Goal: Task Accomplishment & Management: Use online tool/utility

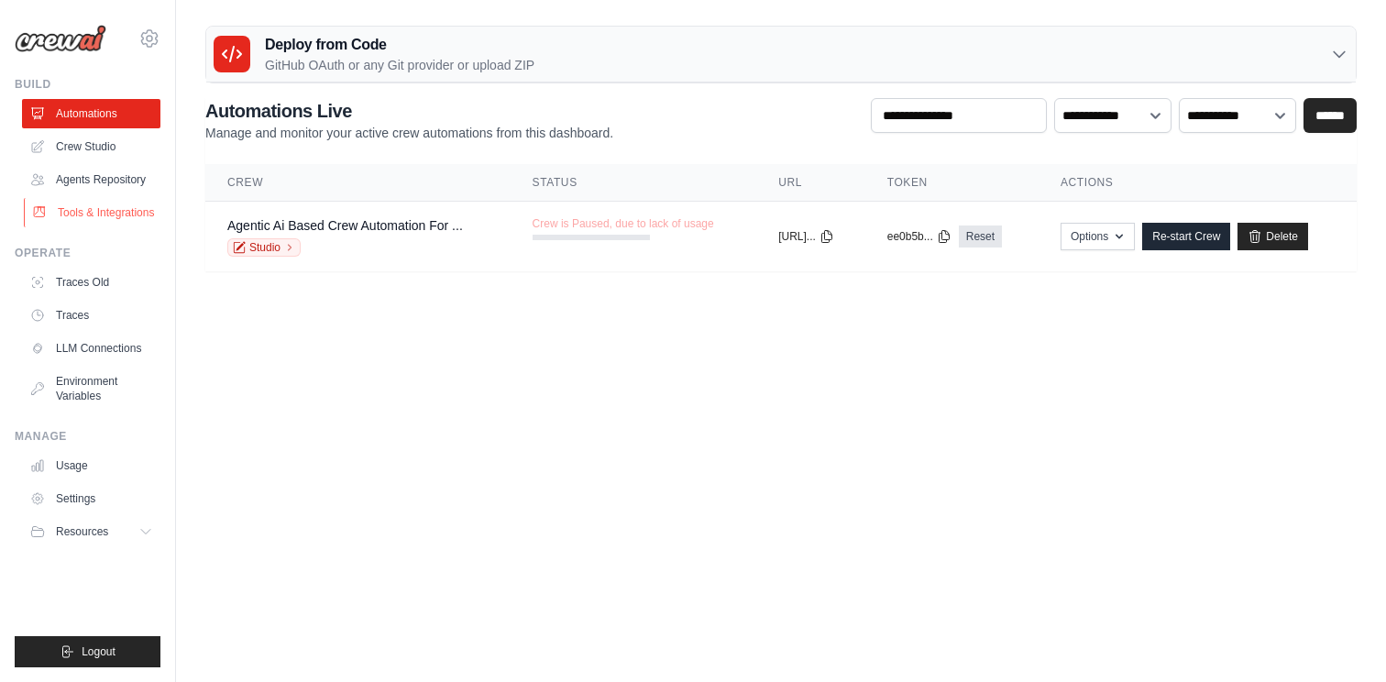
click at [122, 215] on link "Tools & Integrations" at bounding box center [93, 212] width 138 height 29
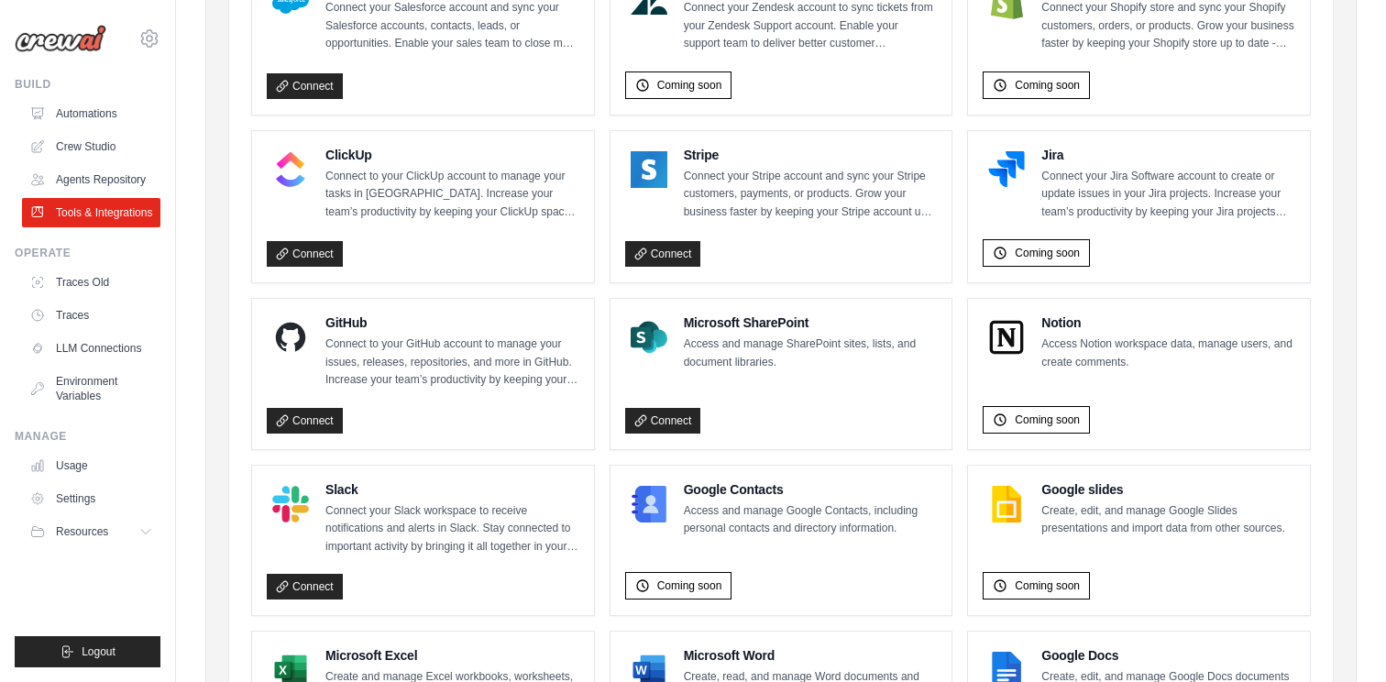
scroll to position [917, 0]
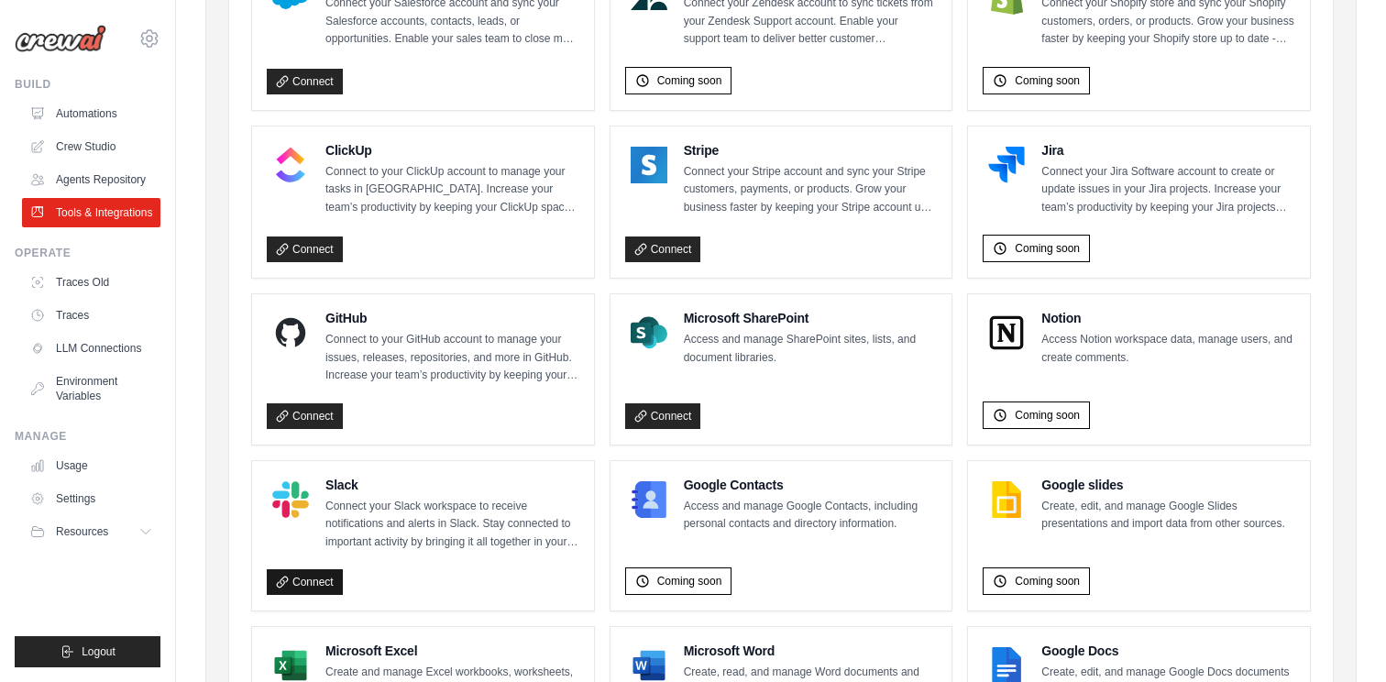
click at [285, 571] on link "Connect" at bounding box center [305, 582] width 76 height 26
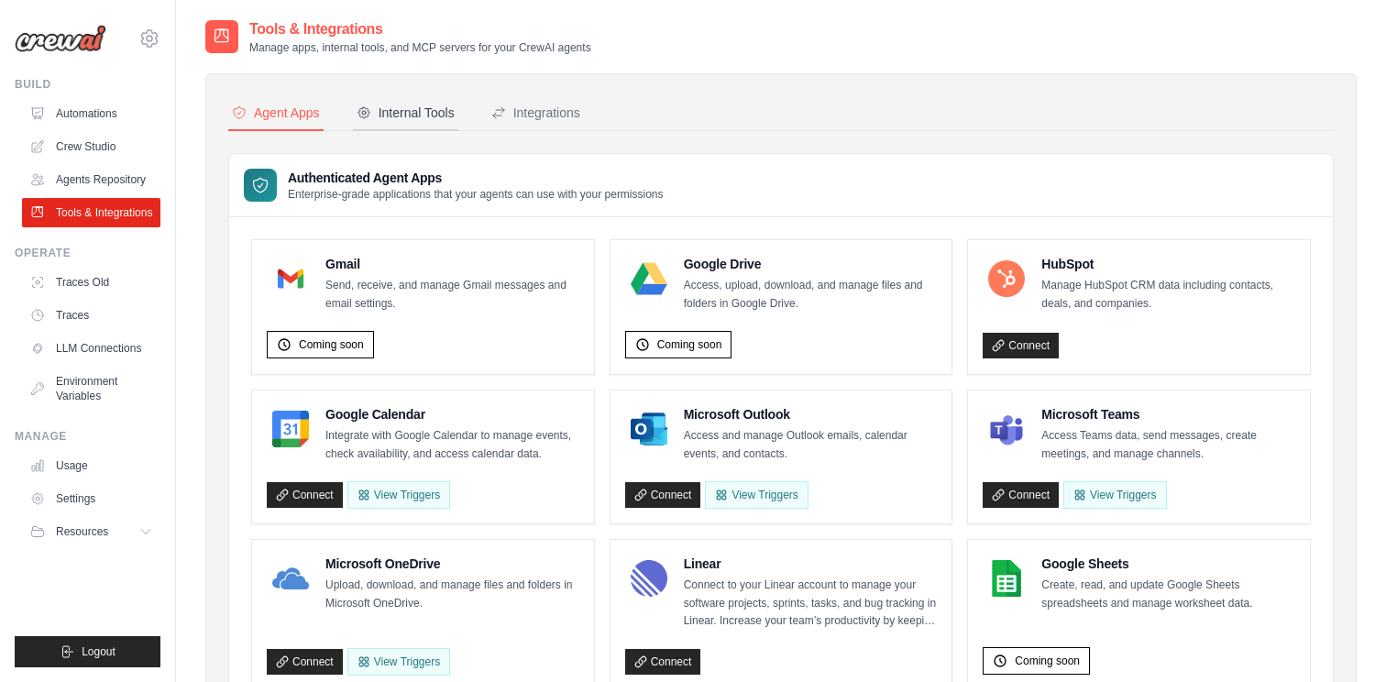
click at [402, 121] on div "Internal Tools" at bounding box center [406, 113] width 98 height 18
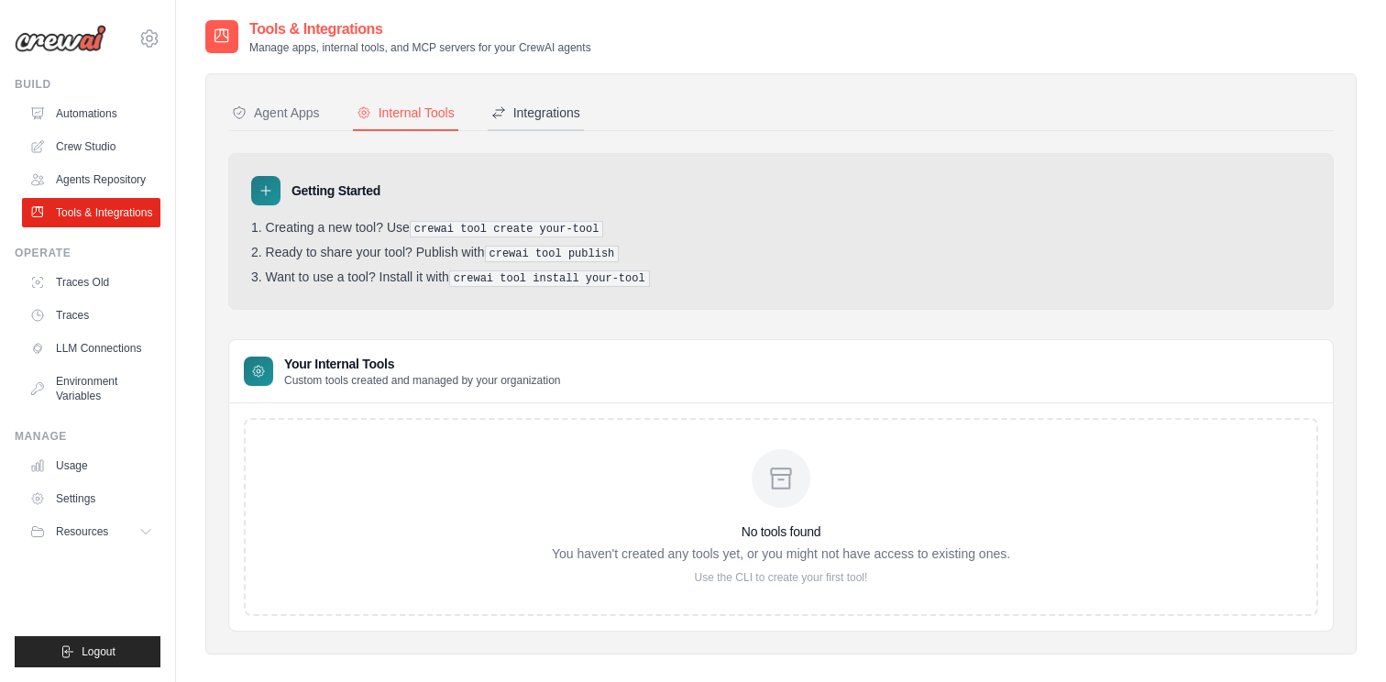
click at [521, 112] on div "Integrations" at bounding box center [535, 113] width 89 height 18
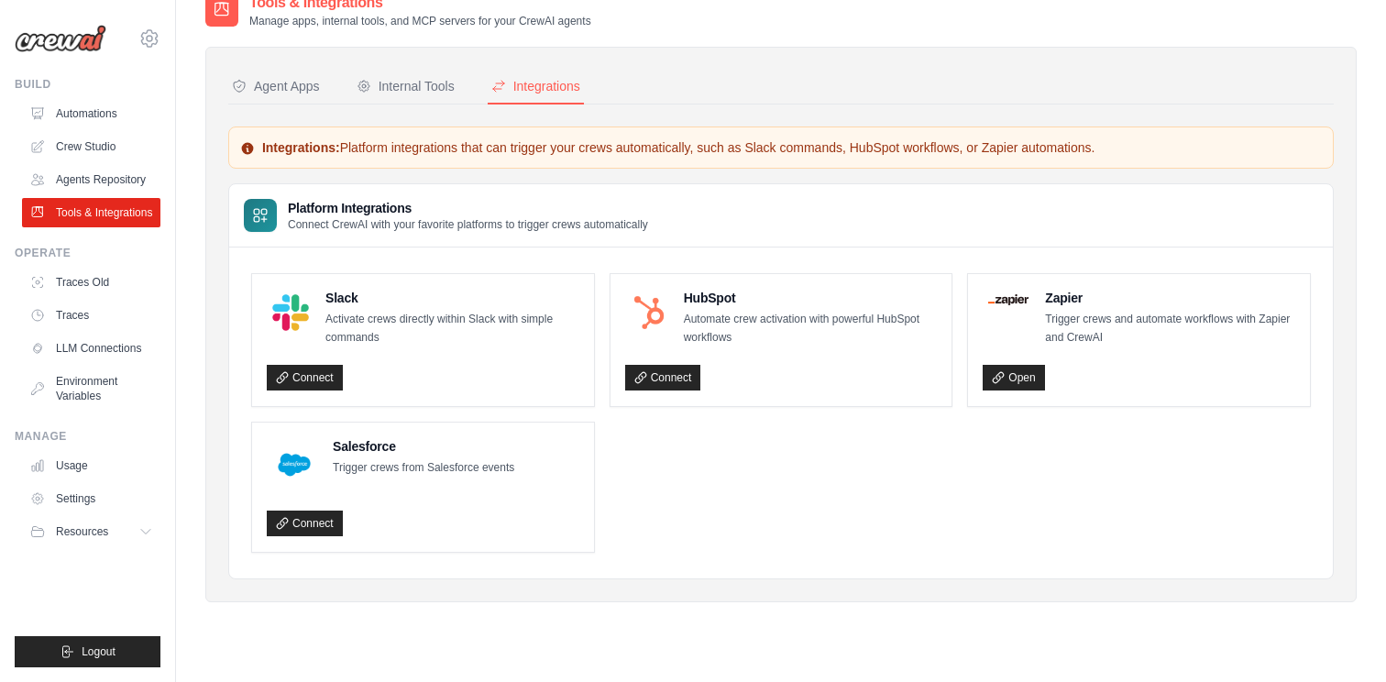
scroll to position [37, 0]
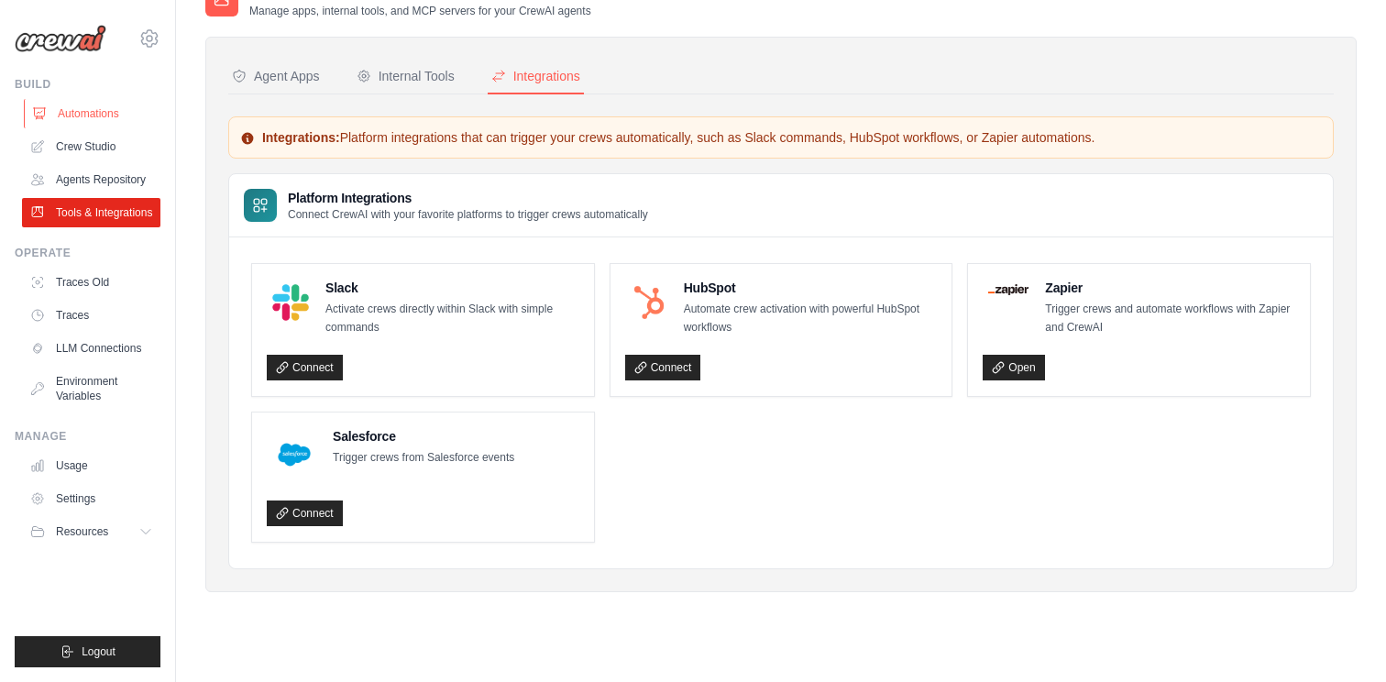
click at [113, 115] on link "Automations" at bounding box center [93, 113] width 138 height 29
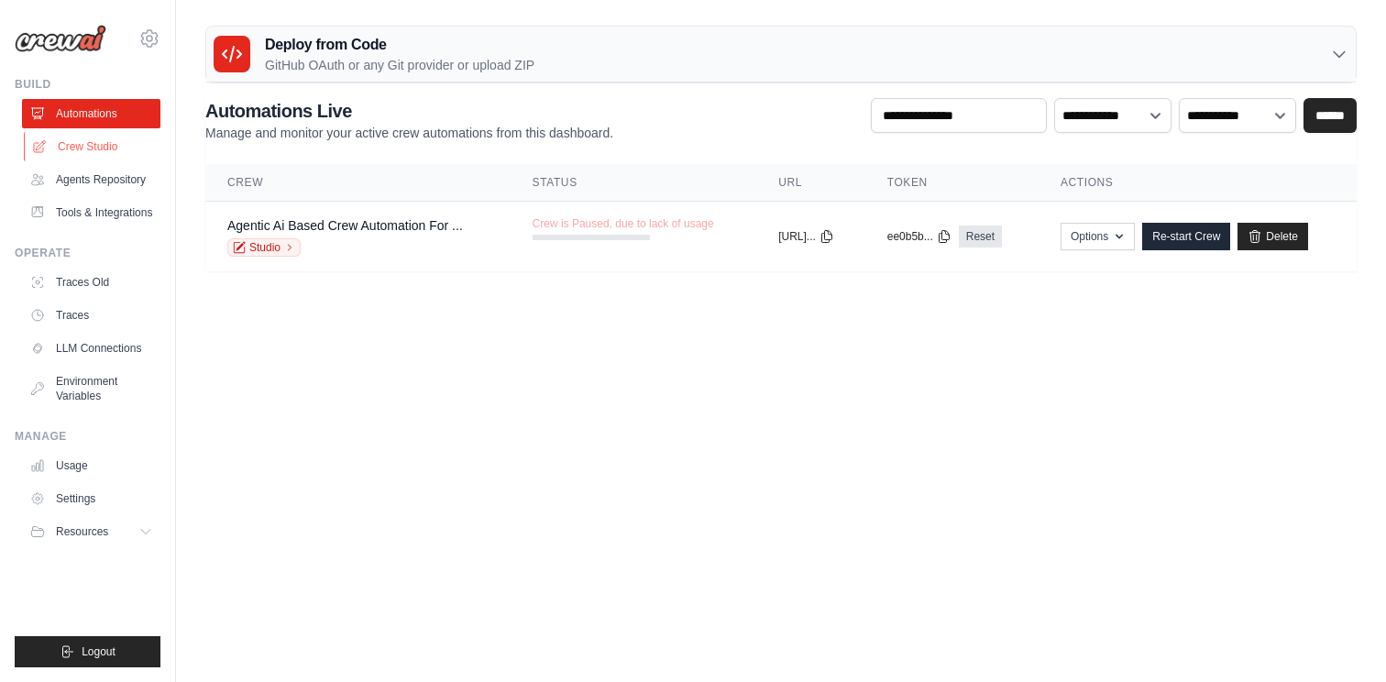
click at [95, 160] on link "Crew Studio" at bounding box center [93, 146] width 138 height 29
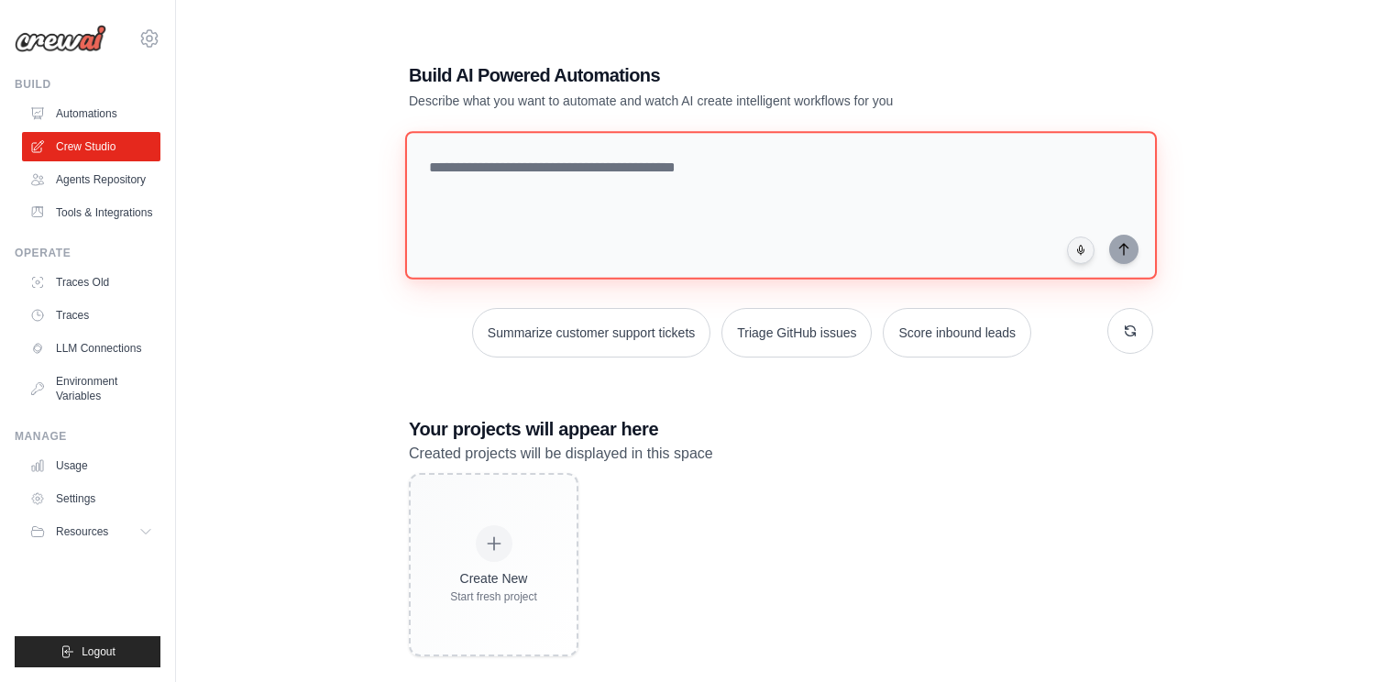
click at [522, 162] on textarea at bounding box center [781, 205] width 752 height 149
paste textarea "**********"
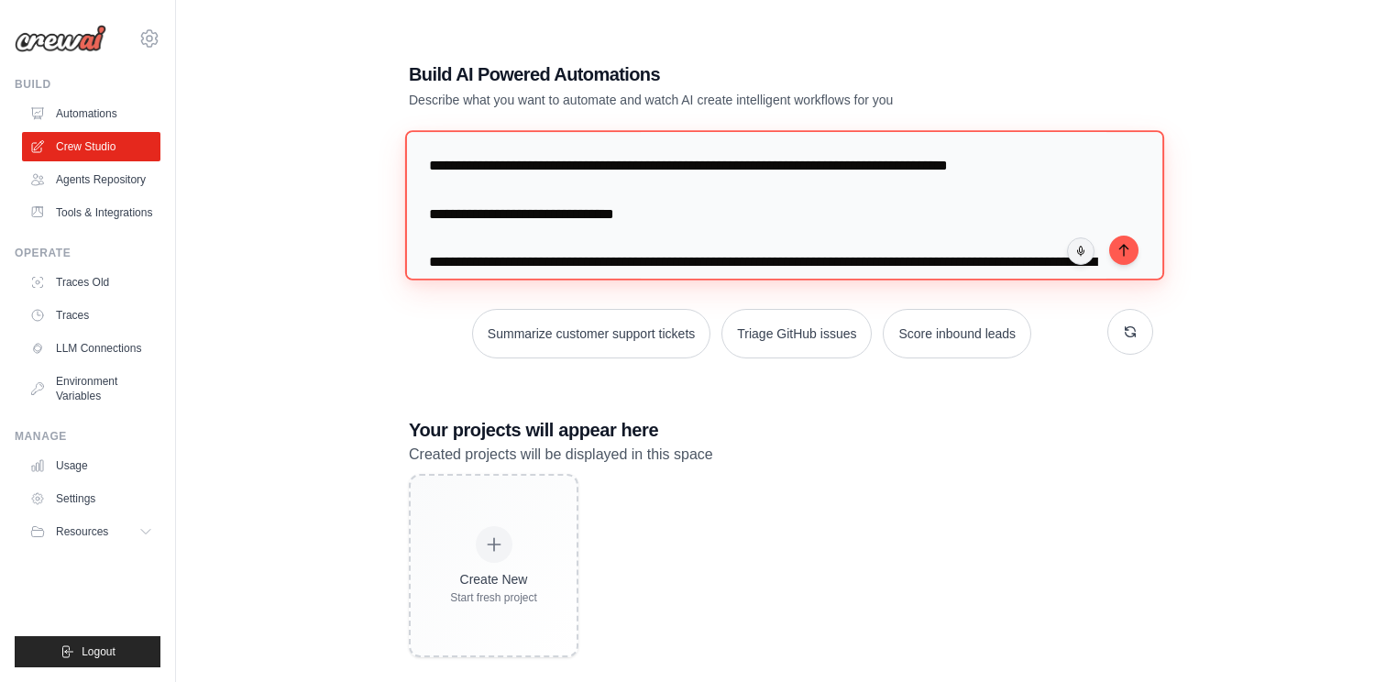
drag, startPoint x: 655, startPoint y: 221, endPoint x: 415, endPoint y: 208, distance: 239.7
click at [415, 208] on textarea at bounding box center [784, 204] width 759 height 149
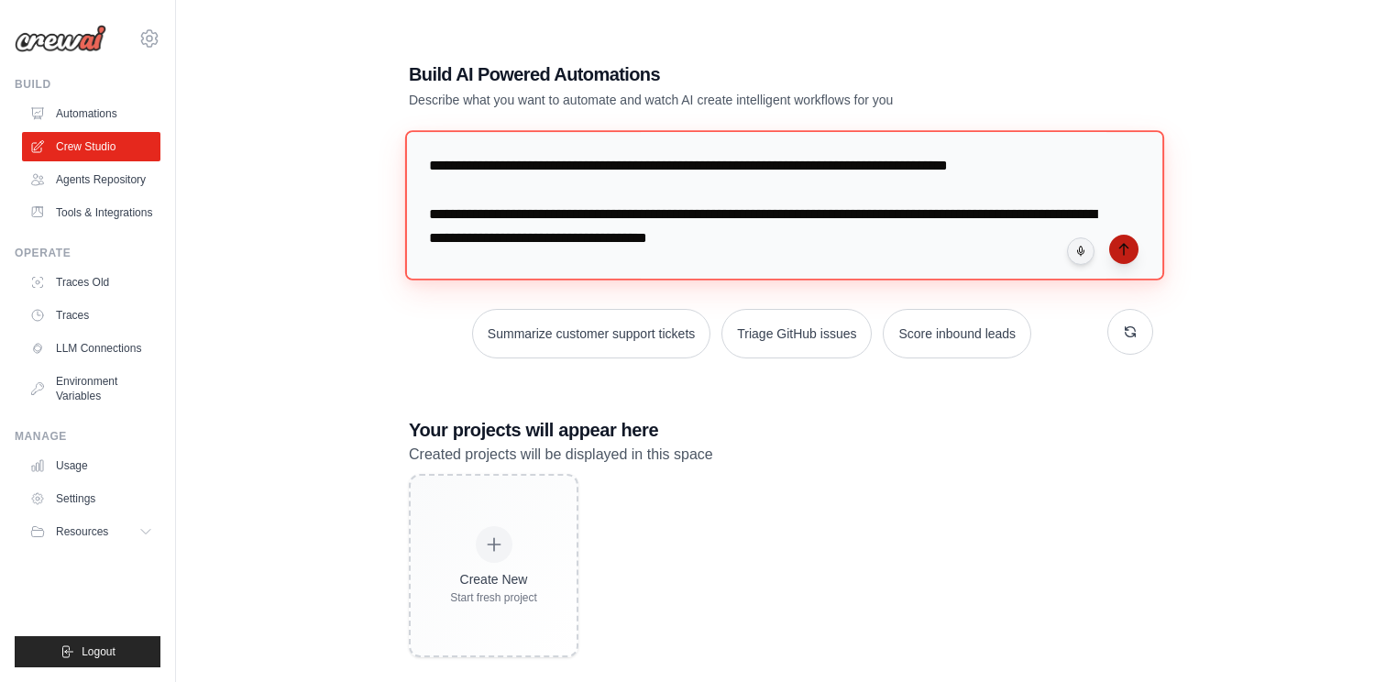
type textarea "**********"
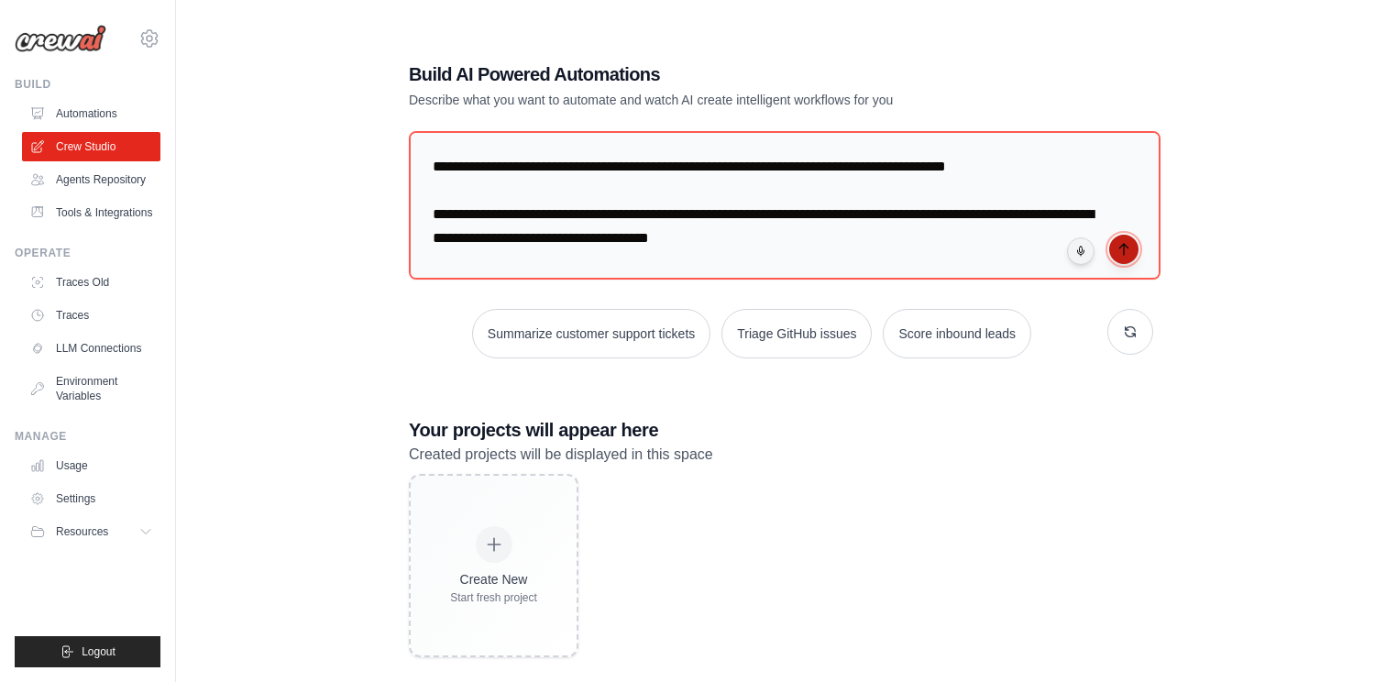
click at [1129, 251] on icon "submit" at bounding box center [1124, 249] width 15 height 15
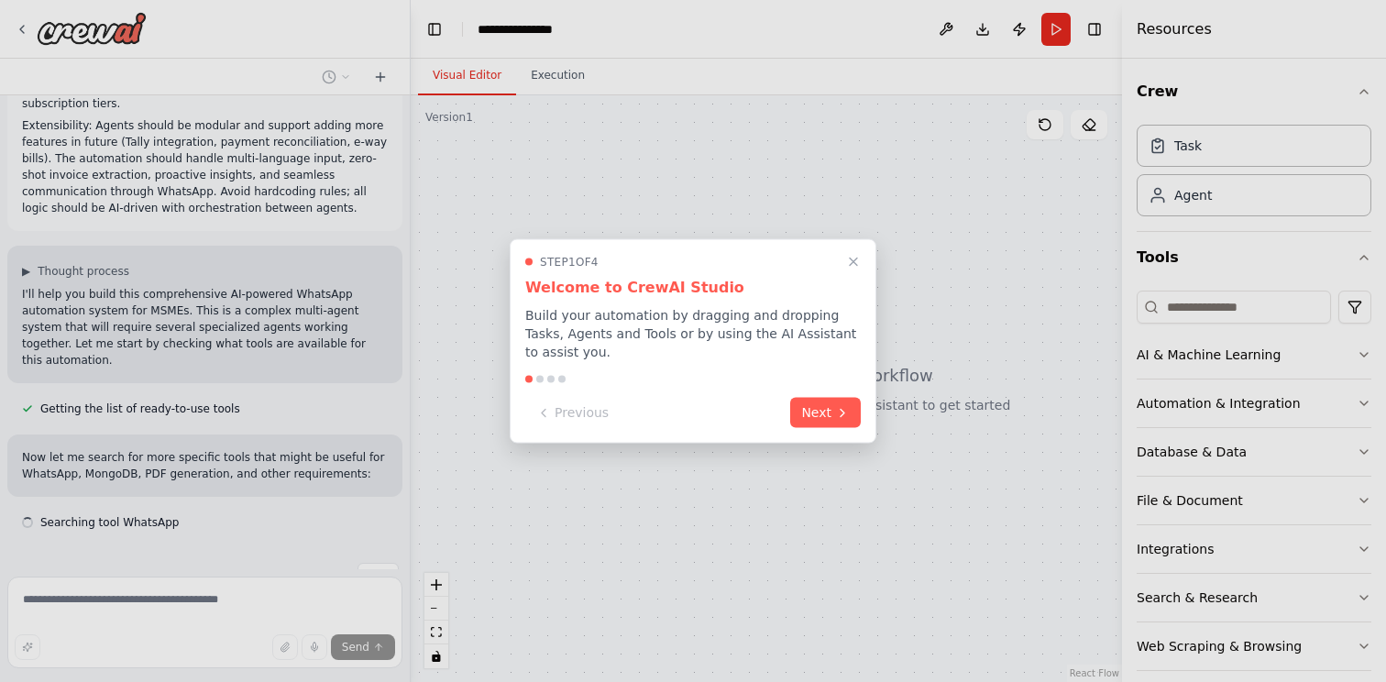
scroll to position [596, 0]
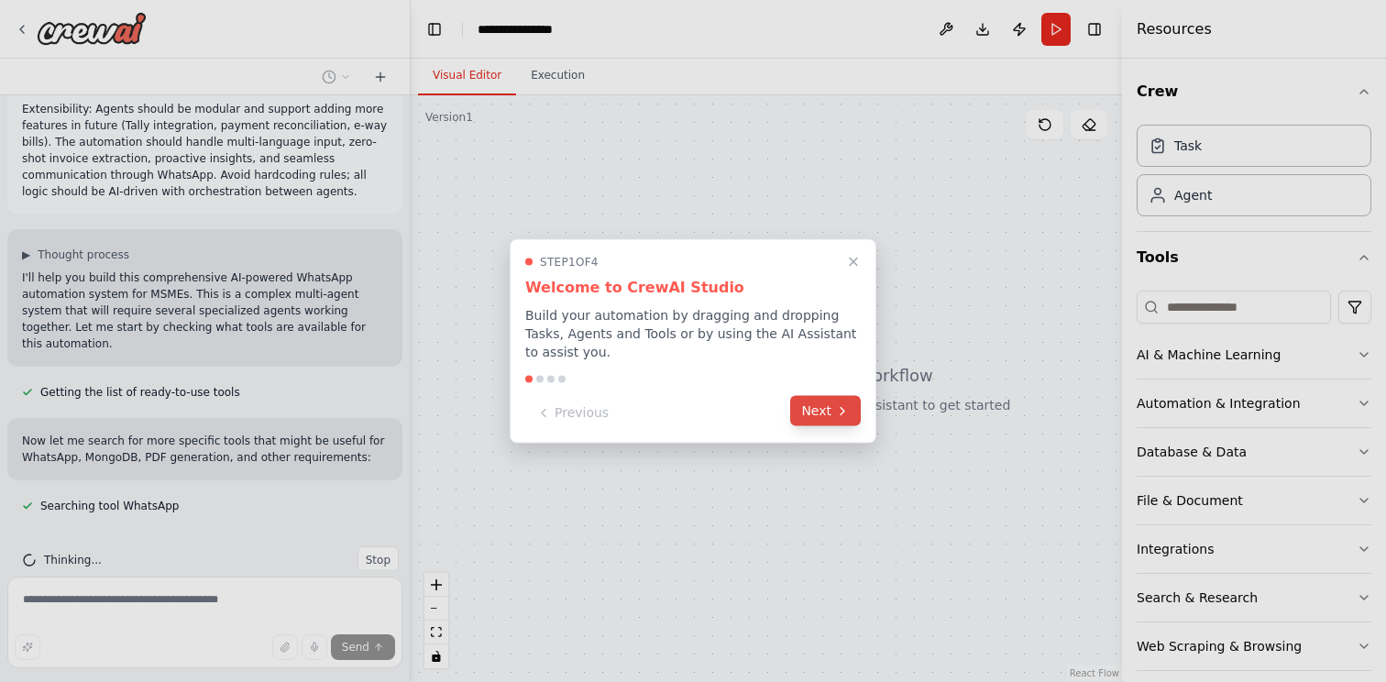
click at [822, 408] on button "Next" at bounding box center [825, 411] width 71 height 30
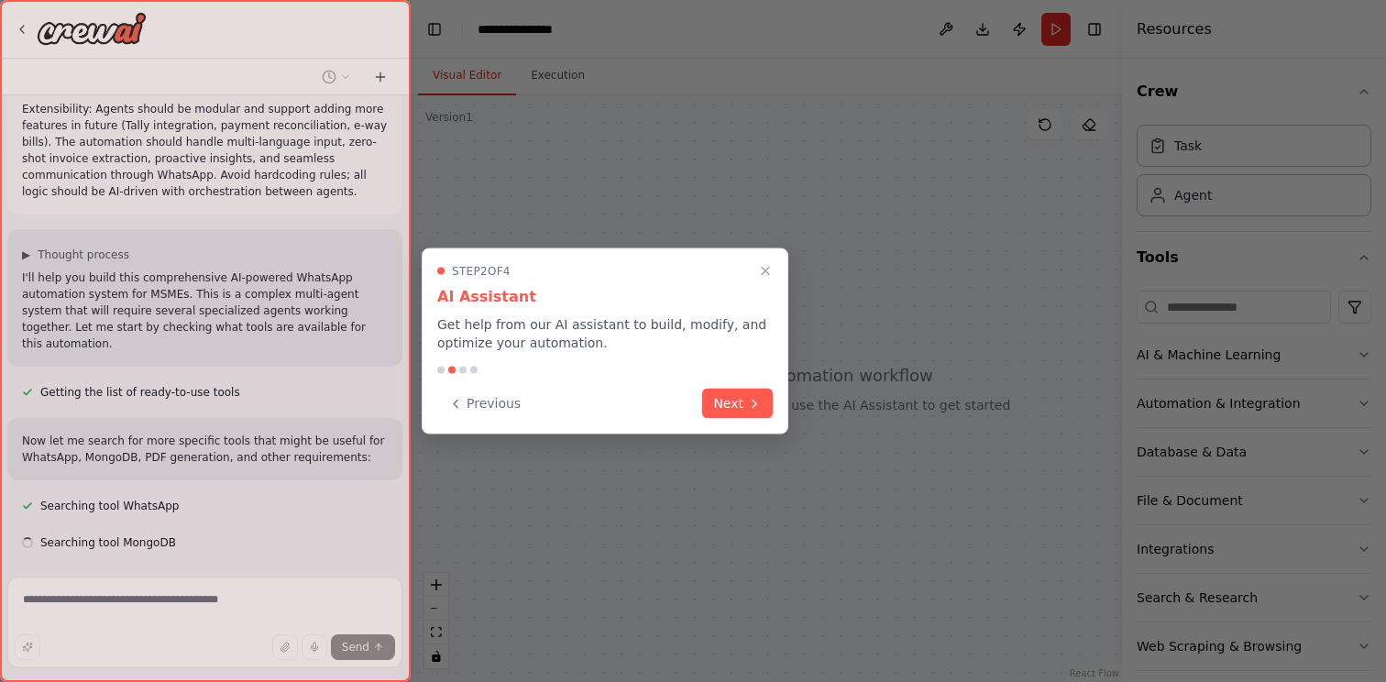
scroll to position [633, 0]
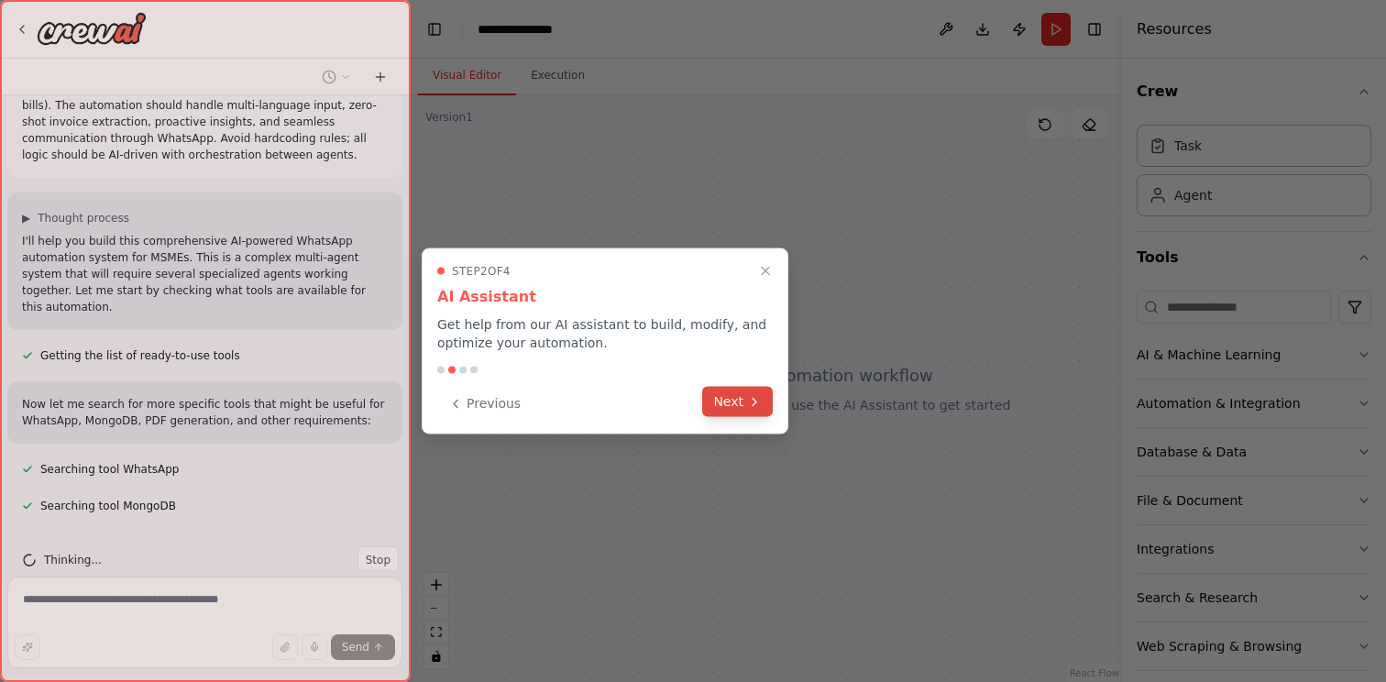
click at [736, 411] on button "Next" at bounding box center [737, 402] width 71 height 30
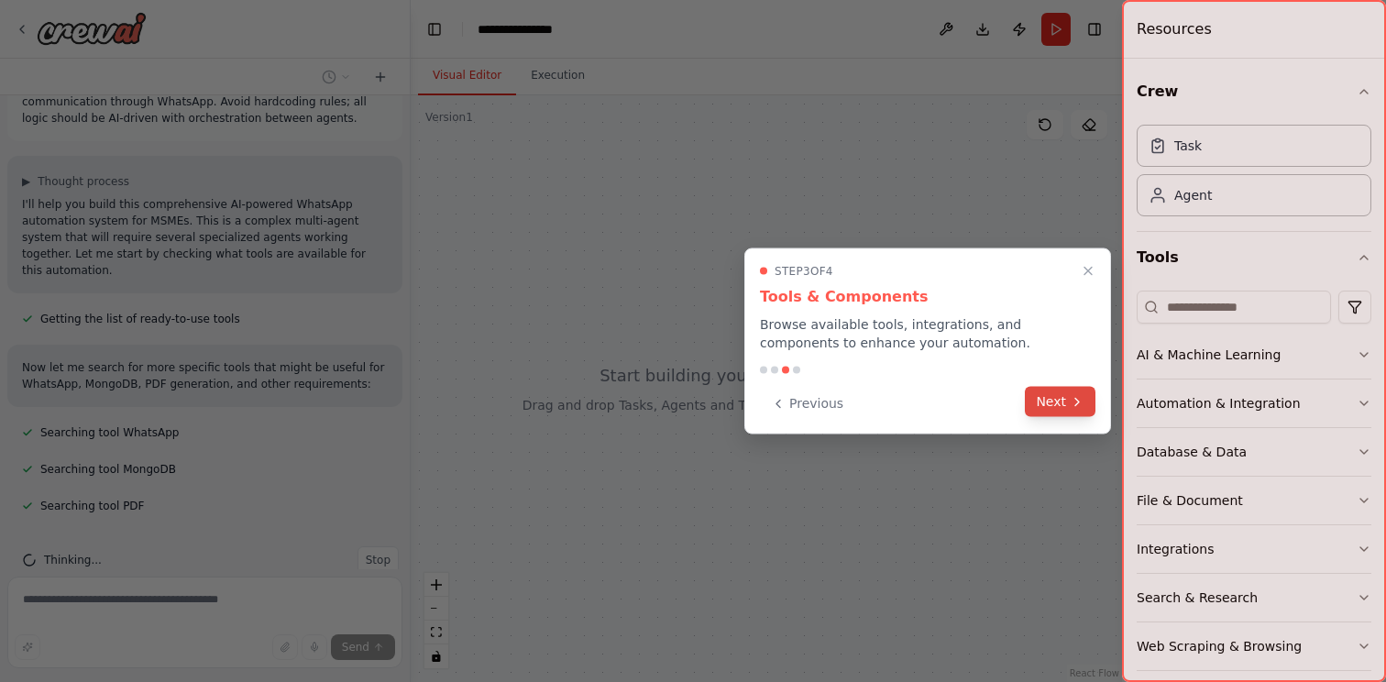
scroll to position [706, 0]
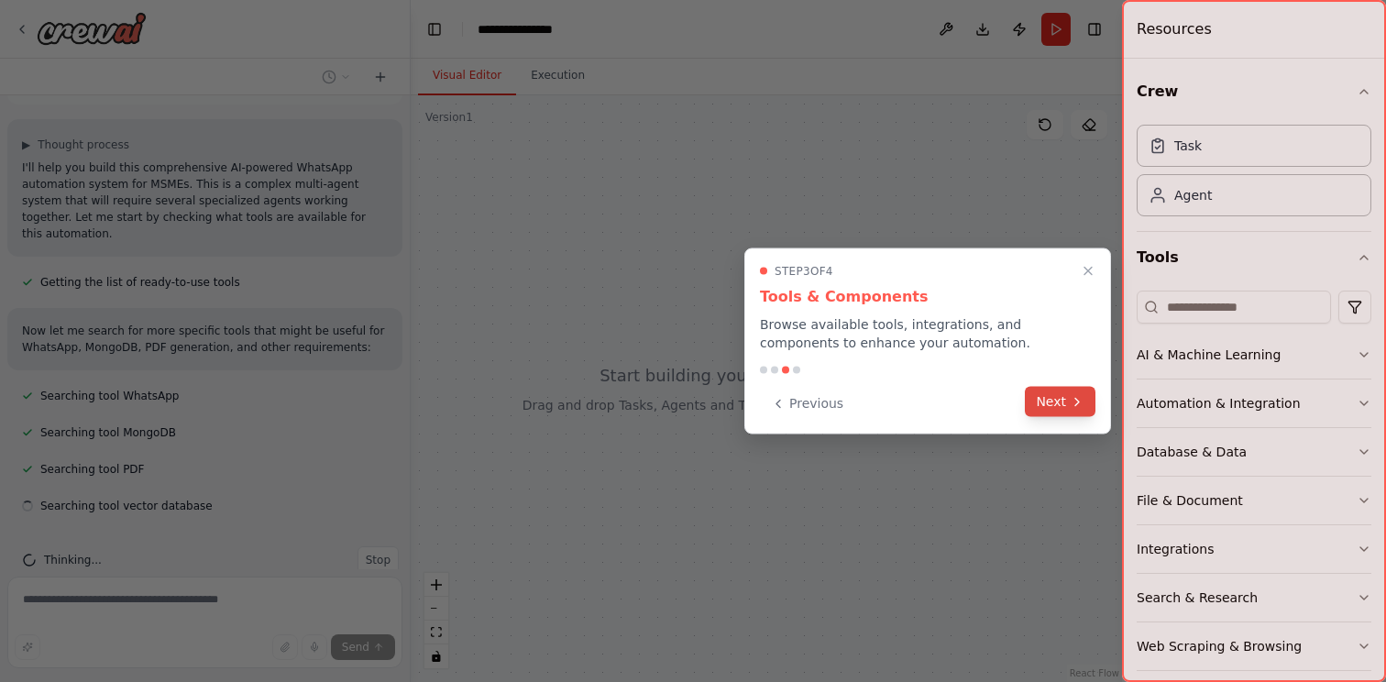
click at [1055, 400] on button "Next" at bounding box center [1060, 402] width 71 height 30
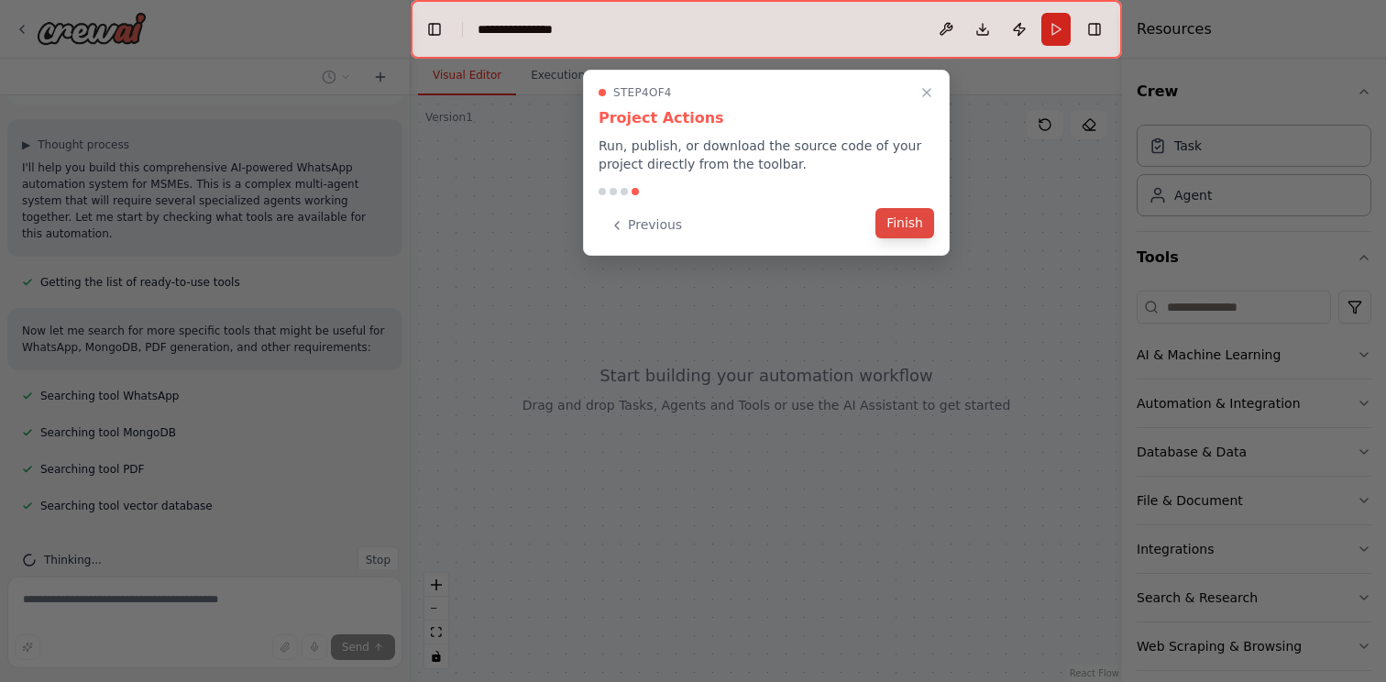
click at [904, 224] on button "Finish" at bounding box center [905, 223] width 59 height 30
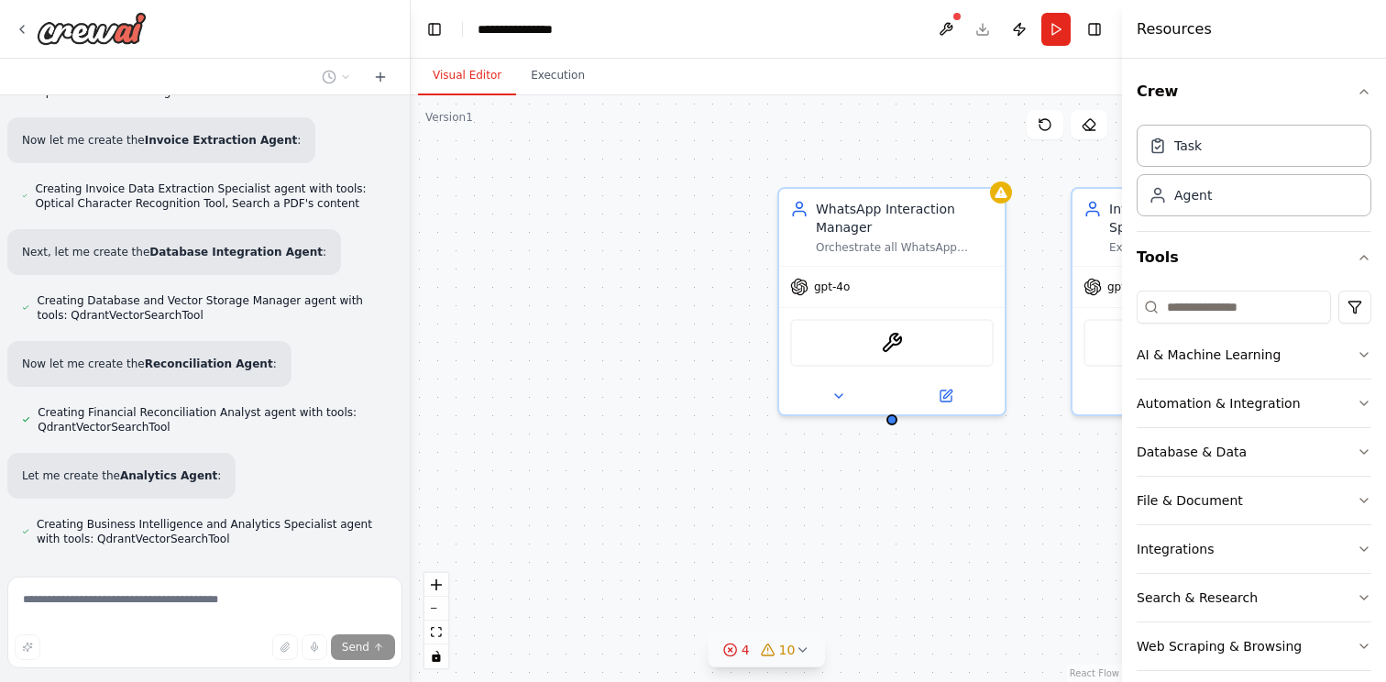
scroll to position [1660, 0]
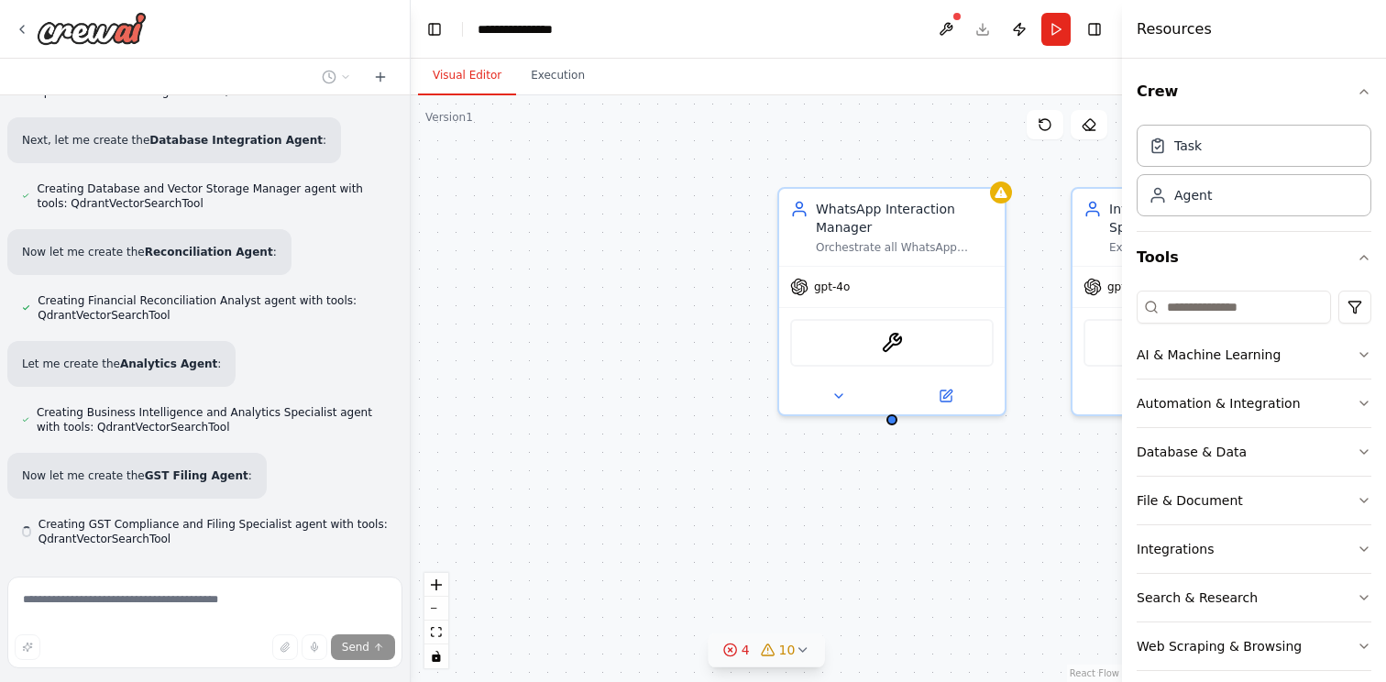
click at [805, 646] on icon at bounding box center [802, 650] width 15 height 15
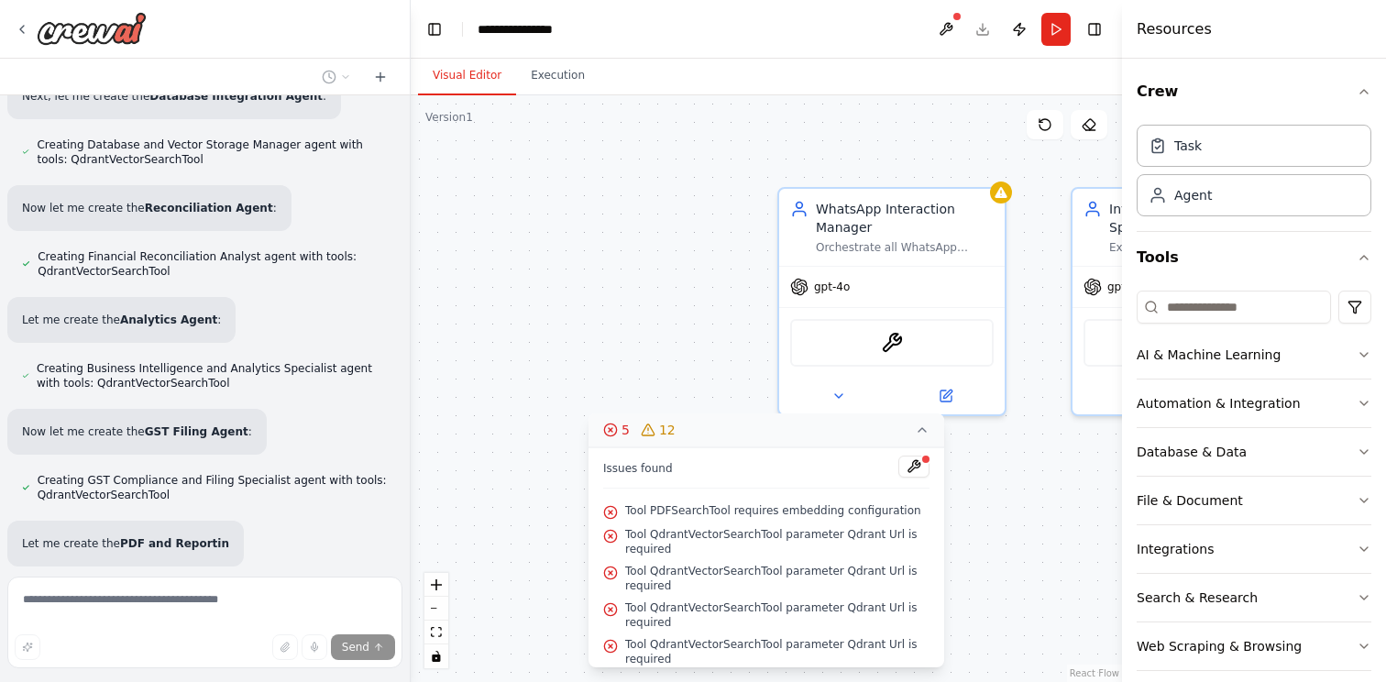
scroll to position [1720, 0]
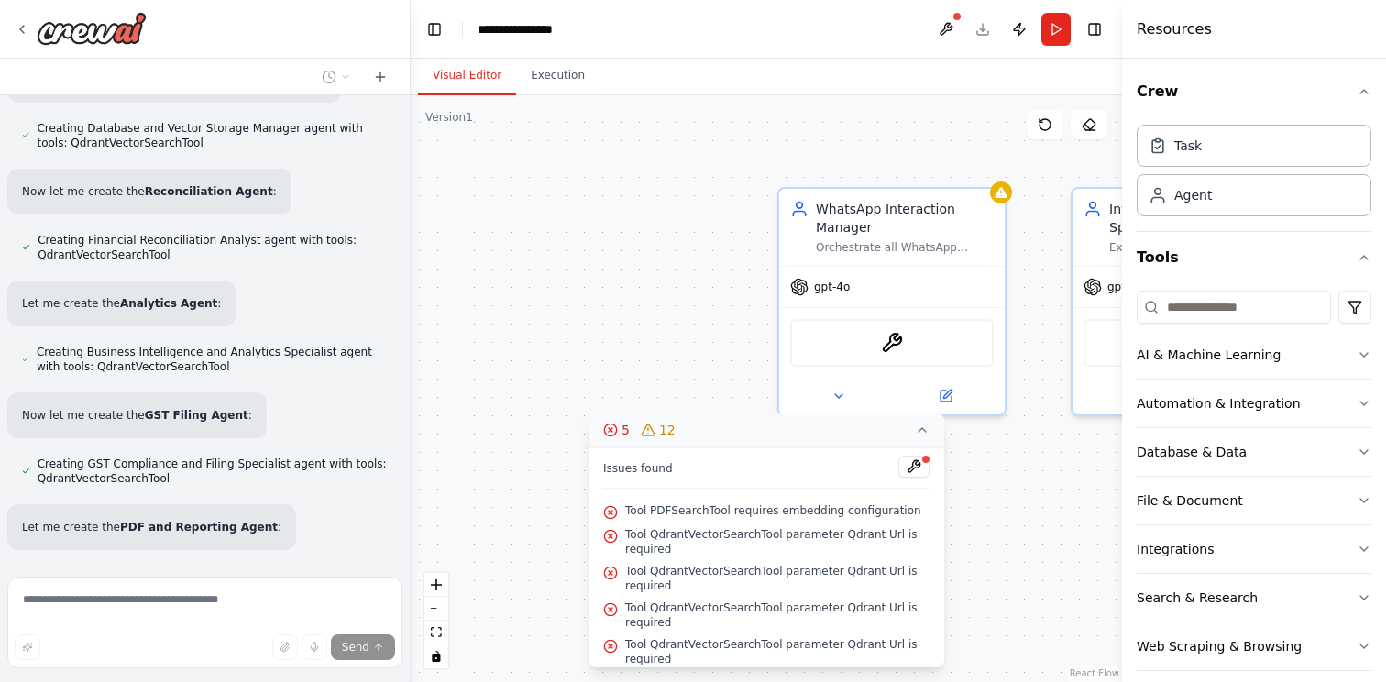
click at [920, 430] on icon at bounding box center [922, 430] width 7 height 4
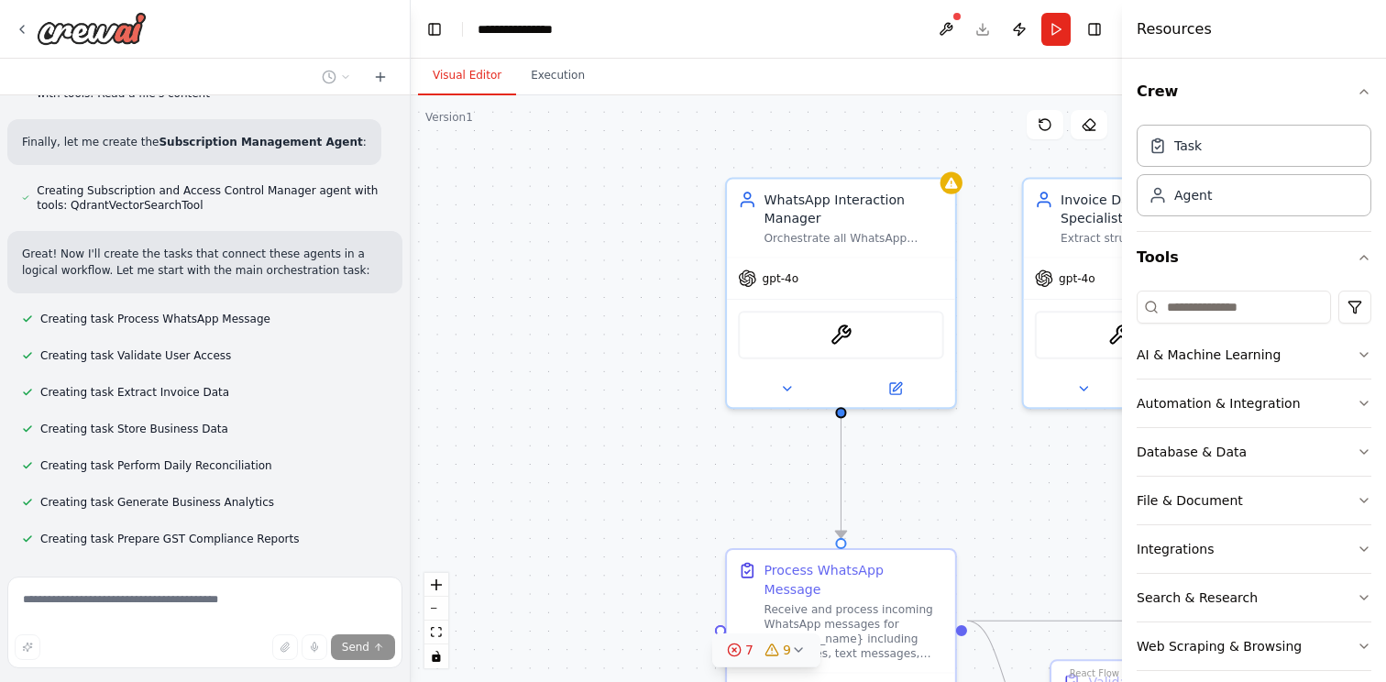
scroll to position [2314, 0]
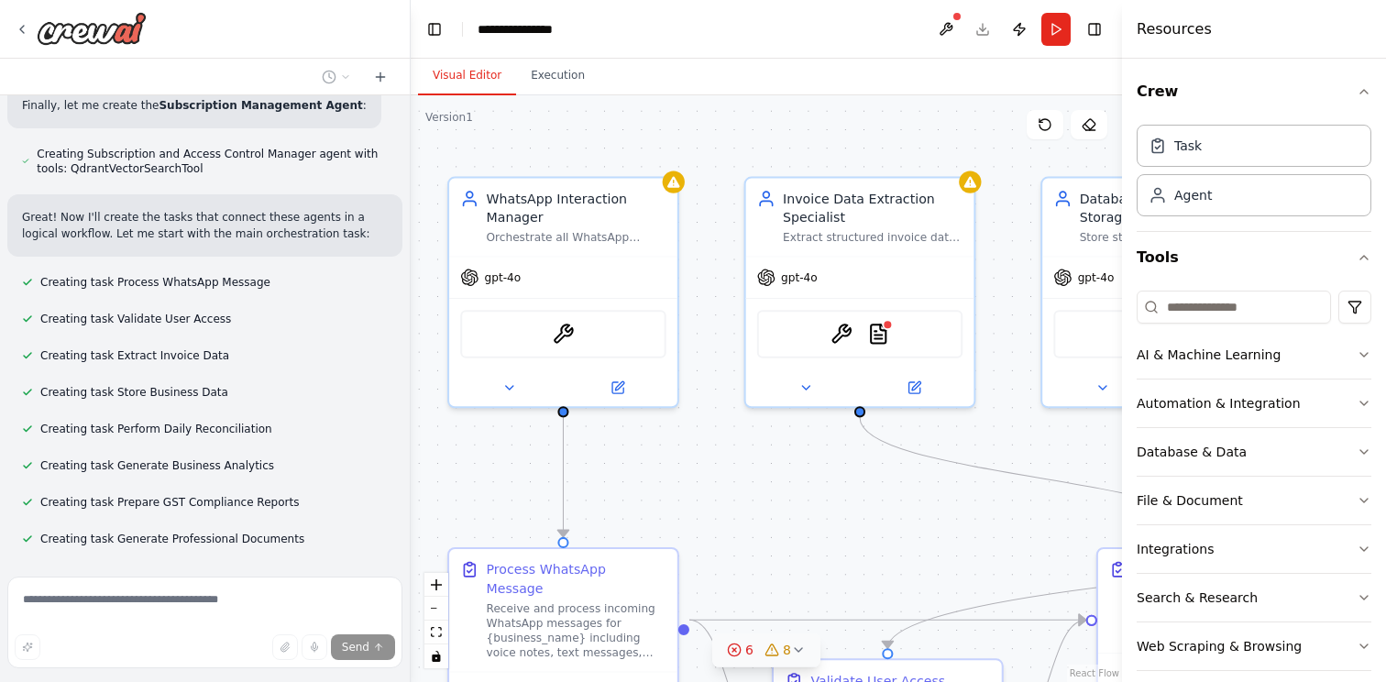
drag, startPoint x: 1020, startPoint y: 473, endPoint x: 692, endPoint y: 466, distance: 327.4
click at [692, 466] on div ".deletable-edge-delete-btn { width: 20px; height: 20px; border: 0px solid #ffff…" at bounding box center [767, 388] width 712 height 587
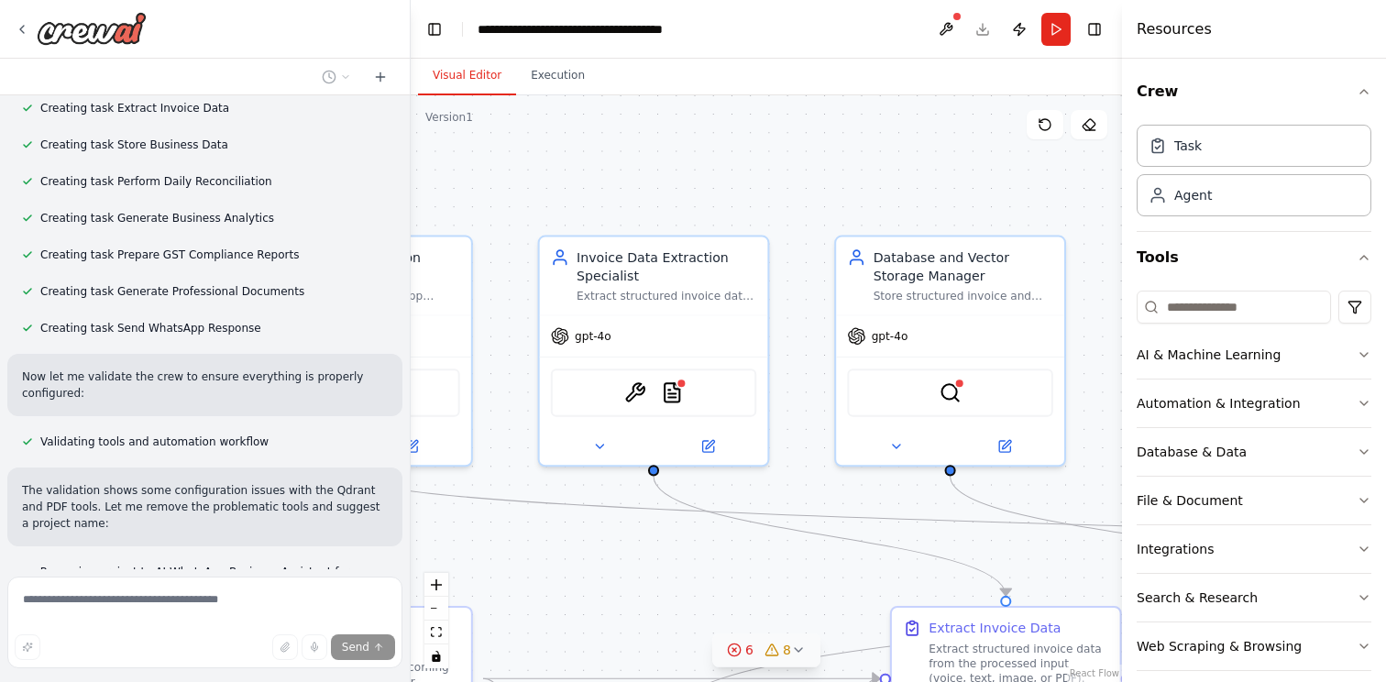
scroll to position [2595, 0]
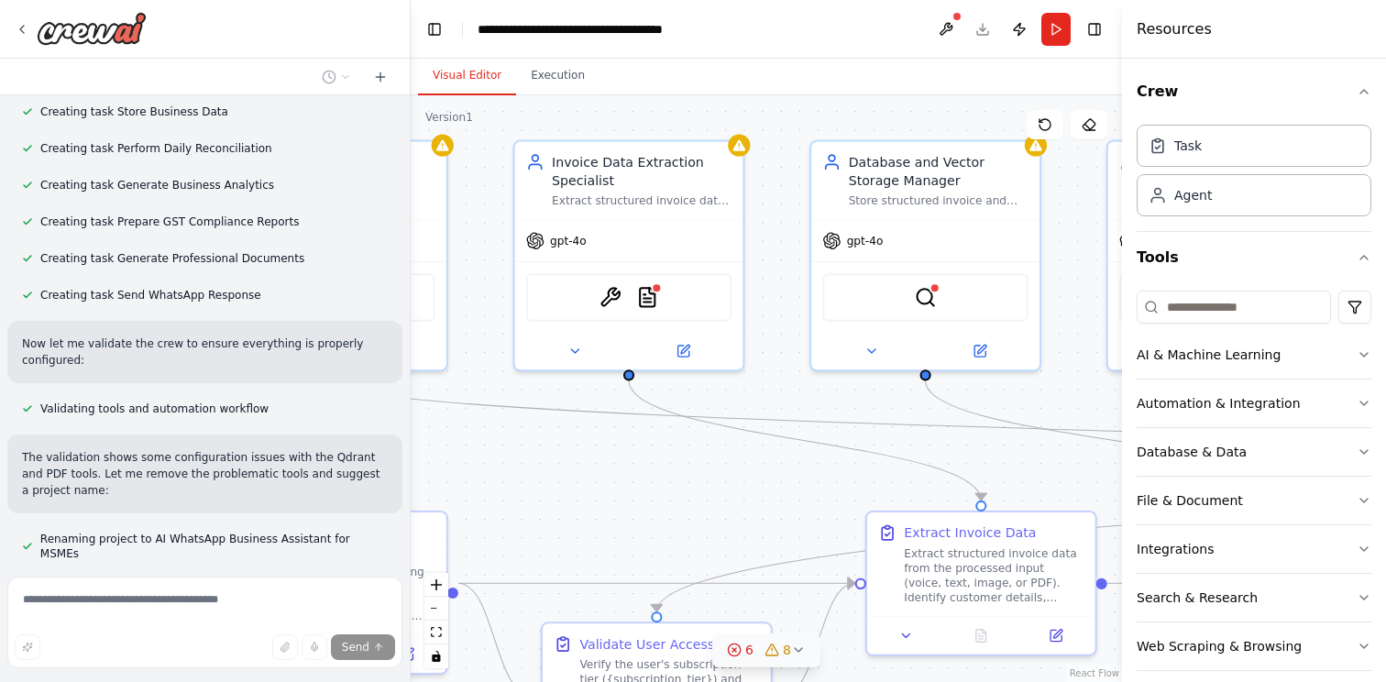
drag, startPoint x: 800, startPoint y: 480, endPoint x: 599, endPoint y: 434, distance: 206.0
click at [568, 442] on div ".deletable-edge-delete-btn { width: 20px; height: 20px; border: 0px solid #ffff…" at bounding box center [767, 388] width 712 height 587
drag, startPoint x: 749, startPoint y: 423, endPoint x: 666, endPoint y: 476, distance: 98.9
click at [666, 476] on div ".deletable-edge-delete-btn { width: 20px; height: 20px; border: 0px solid #ffff…" at bounding box center [767, 388] width 712 height 587
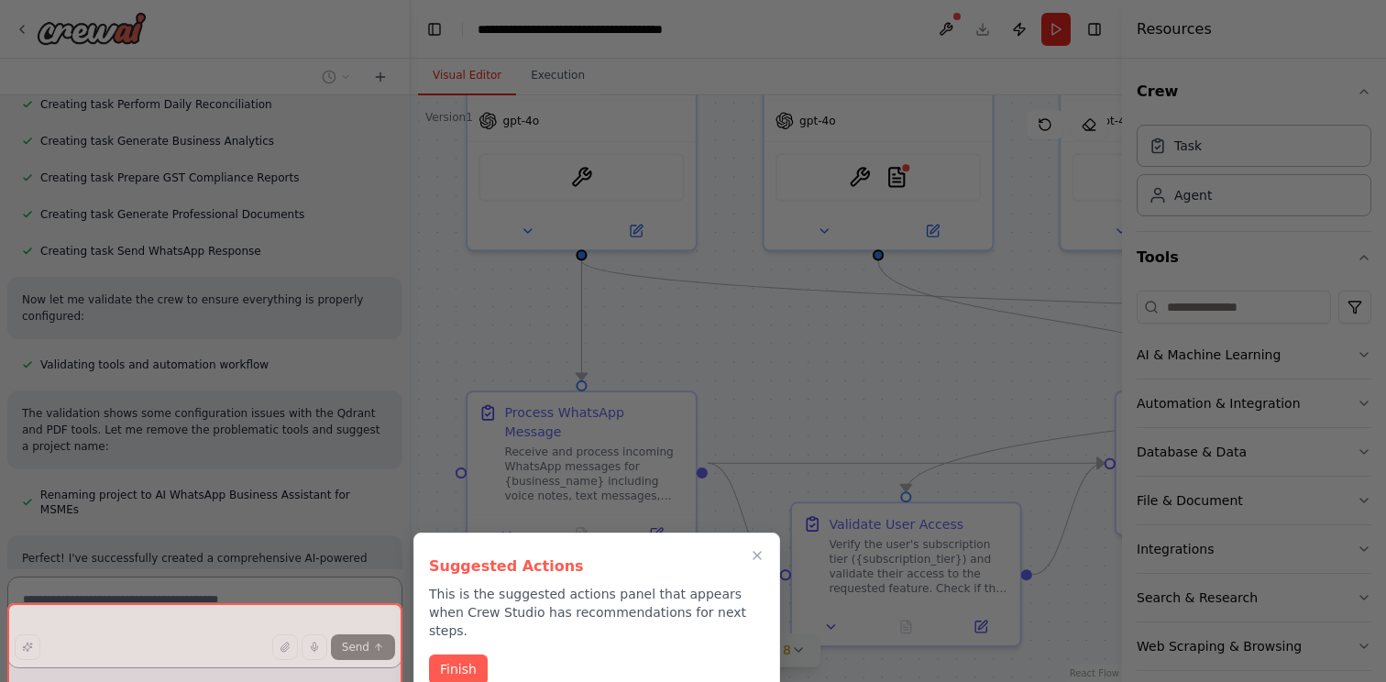
scroll to position [2899, 0]
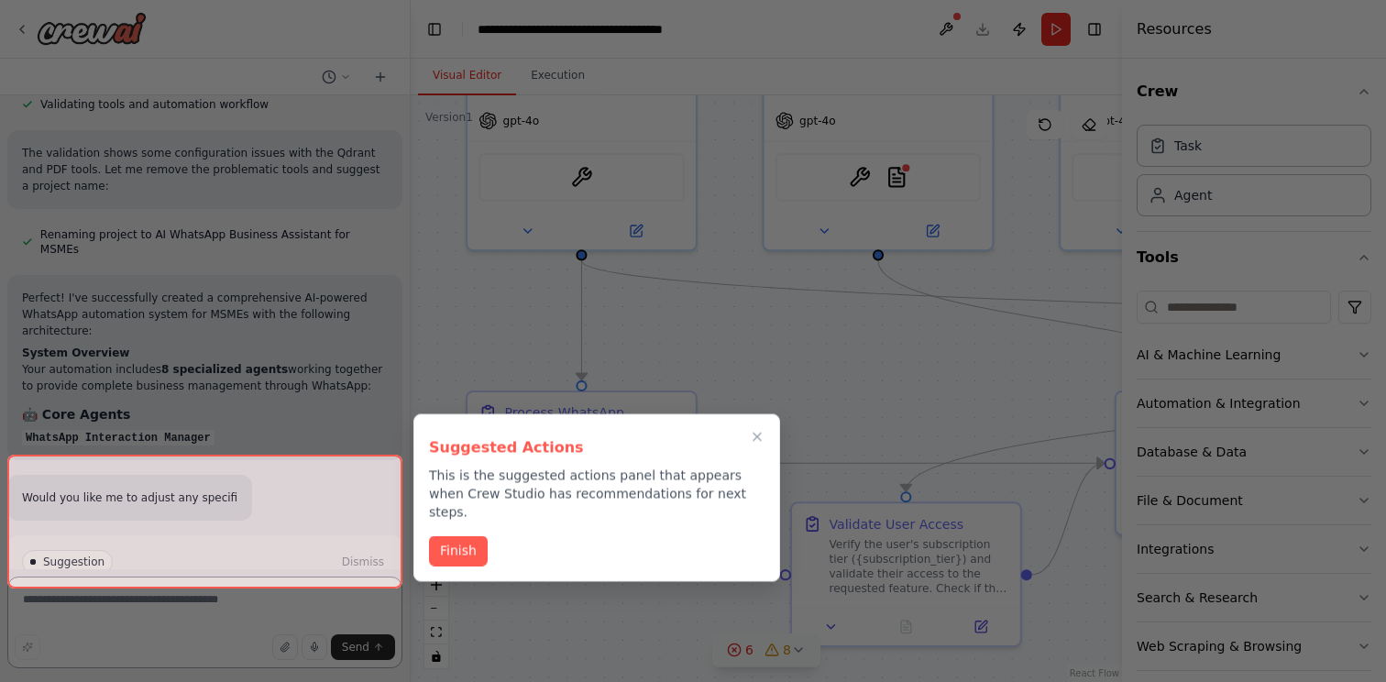
drag, startPoint x: 722, startPoint y: 469, endPoint x: 1056, endPoint y: 352, distance: 354.7
click at [1056, 352] on div "Title/Description: “AI-Powered WhatsApp Agent for MSMEs — Invoice, Reconciliati…" at bounding box center [693, 341] width 1386 height 682
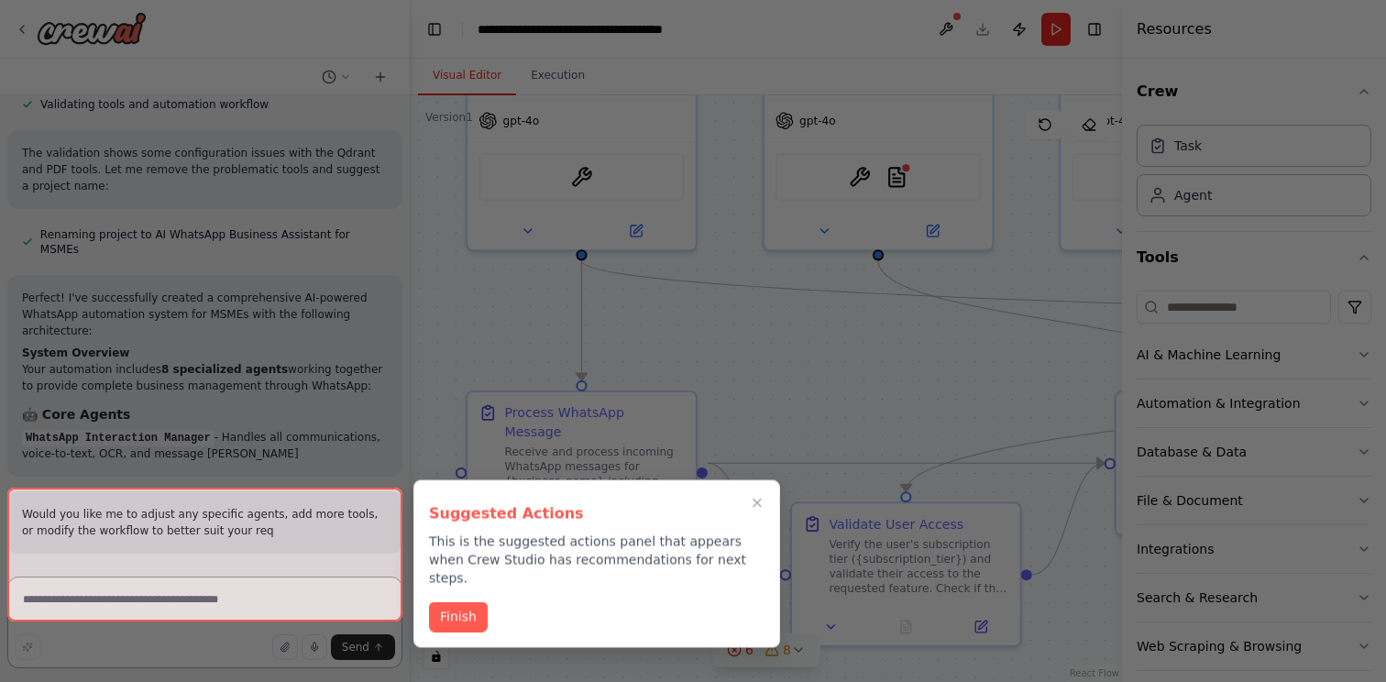
scroll to position [2982, 0]
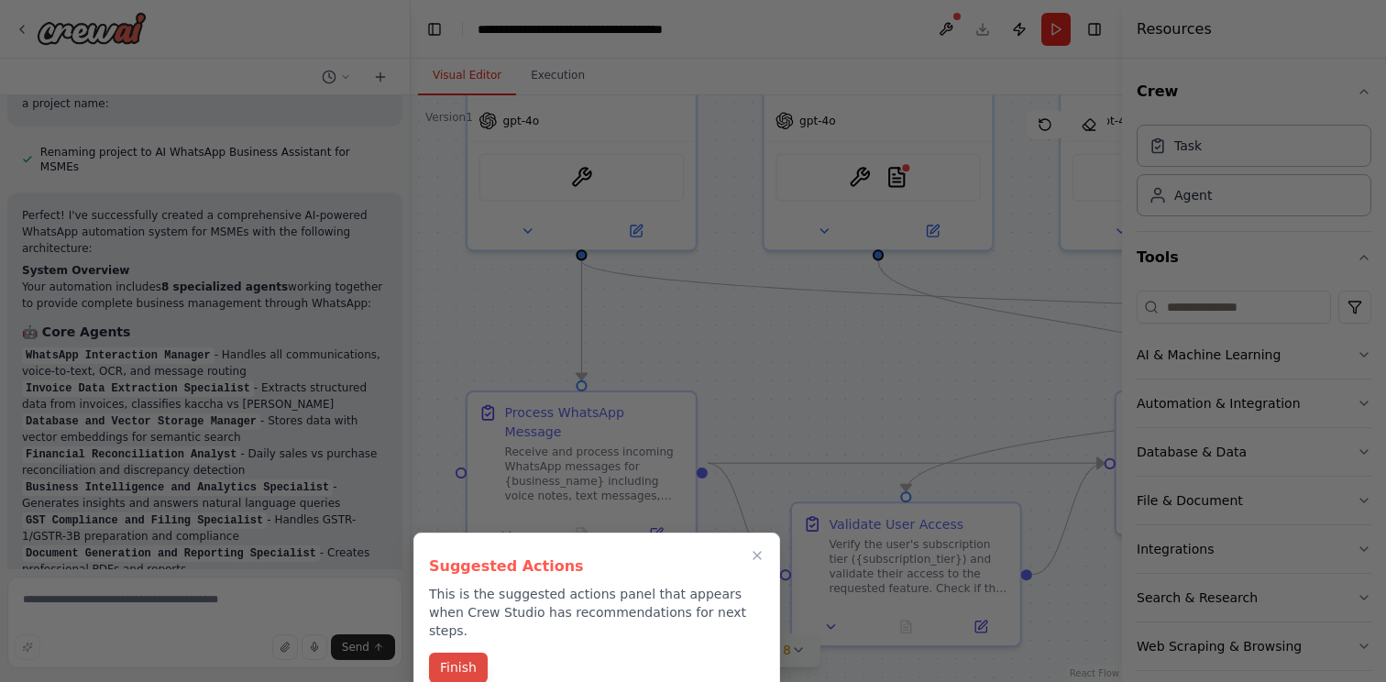
click at [475, 660] on button "Finish" at bounding box center [458, 668] width 59 height 30
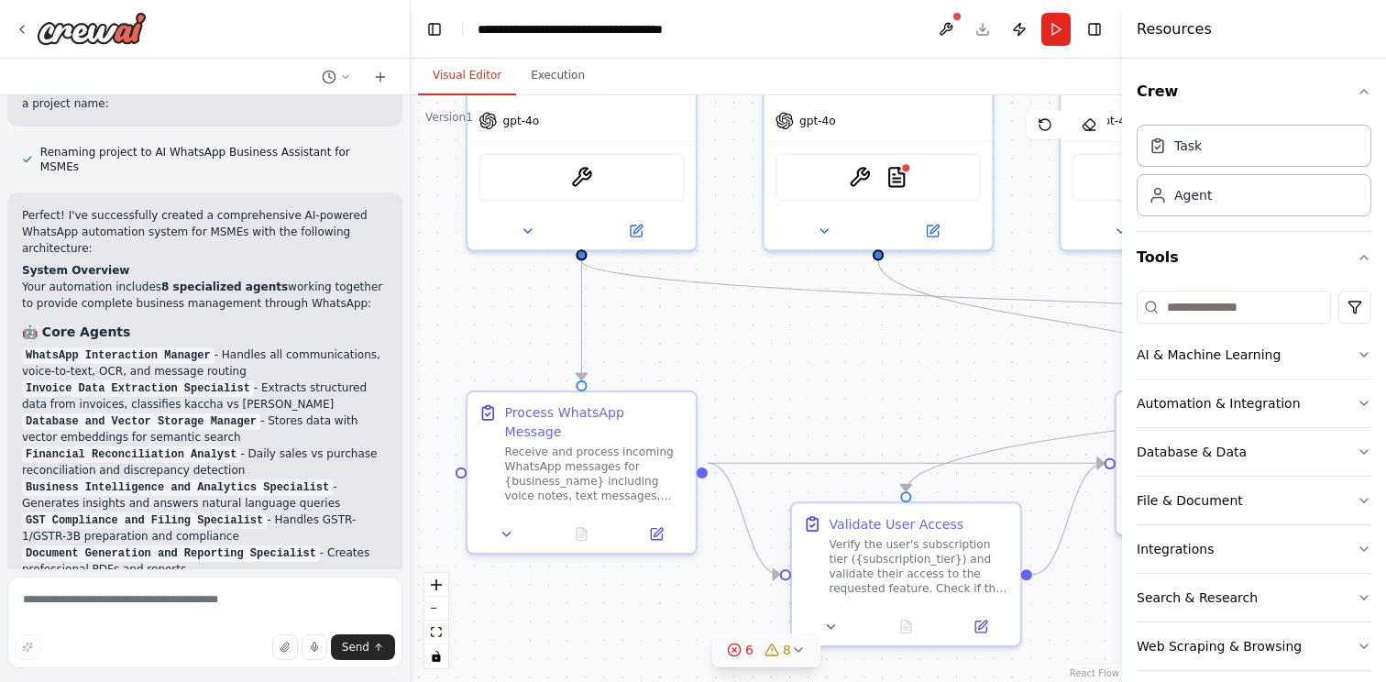
scroll to position [3714, 0]
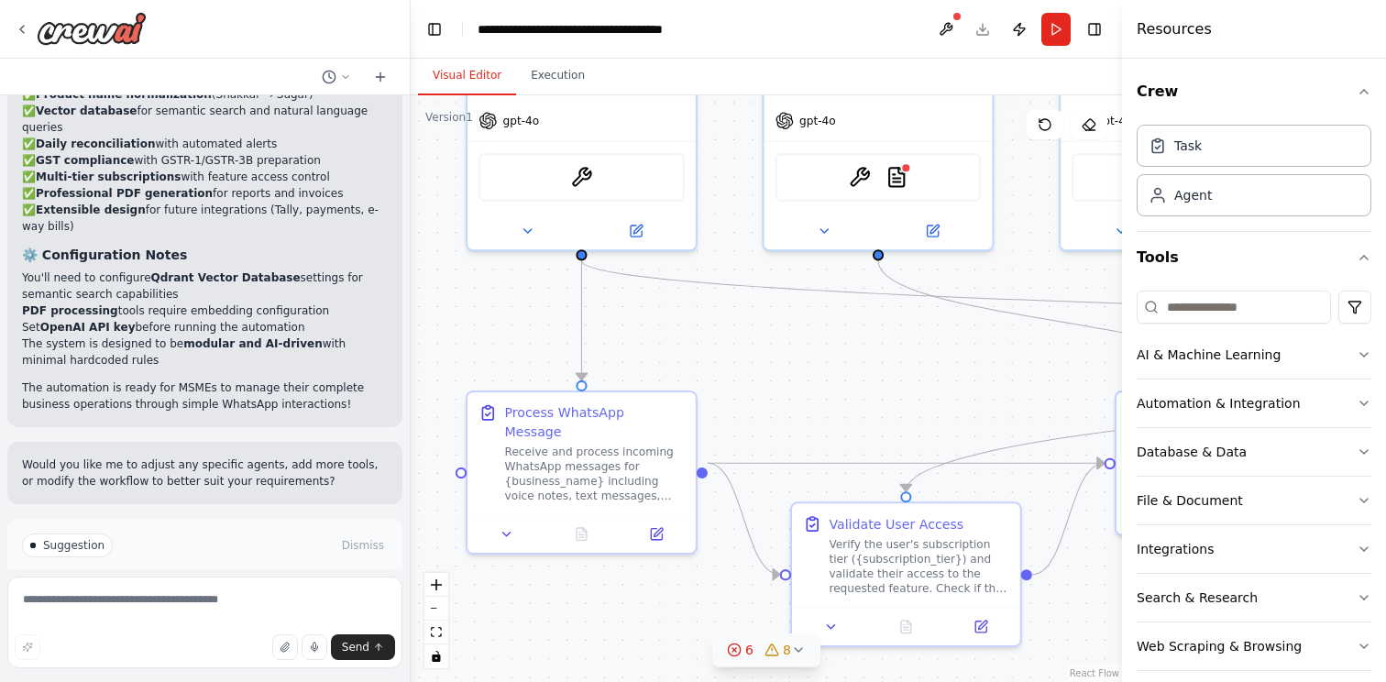
click at [61, 538] on span "Suggestion" at bounding box center [73, 545] width 61 height 15
click at [28, 534] on div "Suggestion" at bounding box center [67, 546] width 91 height 24
click at [112, 611] on textarea at bounding box center [204, 623] width 395 height 92
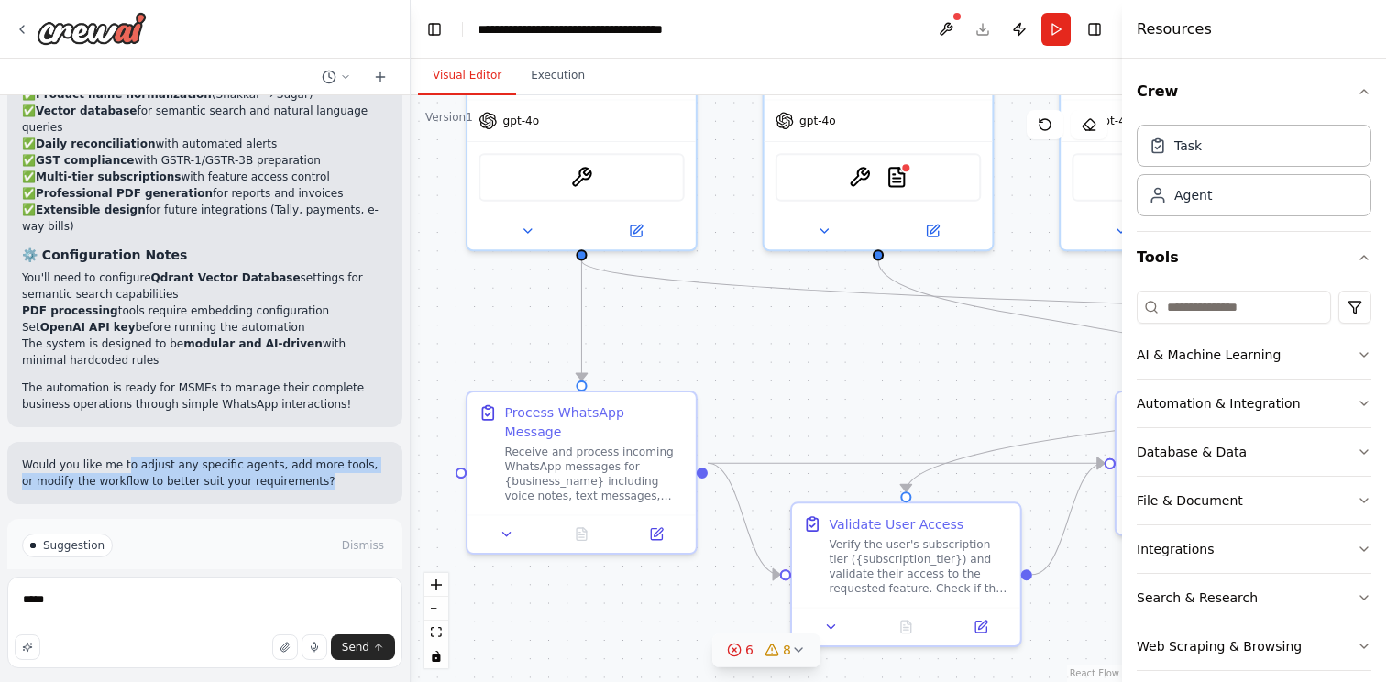
drag, startPoint x: 124, startPoint y: 365, endPoint x: 319, endPoint y: 387, distance: 196.5
click at [319, 457] on p "Would you like me to adjust any specific agents, add more tools, or modify the …" at bounding box center [205, 473] width 366 height 33
copy p "o adjust any specific agents, add more tools, or modify the workflow to better …"
click at [74, 604] on textarea "*****" at bounding box center [204, 623] width 395 height 92
paste textarea "**********"
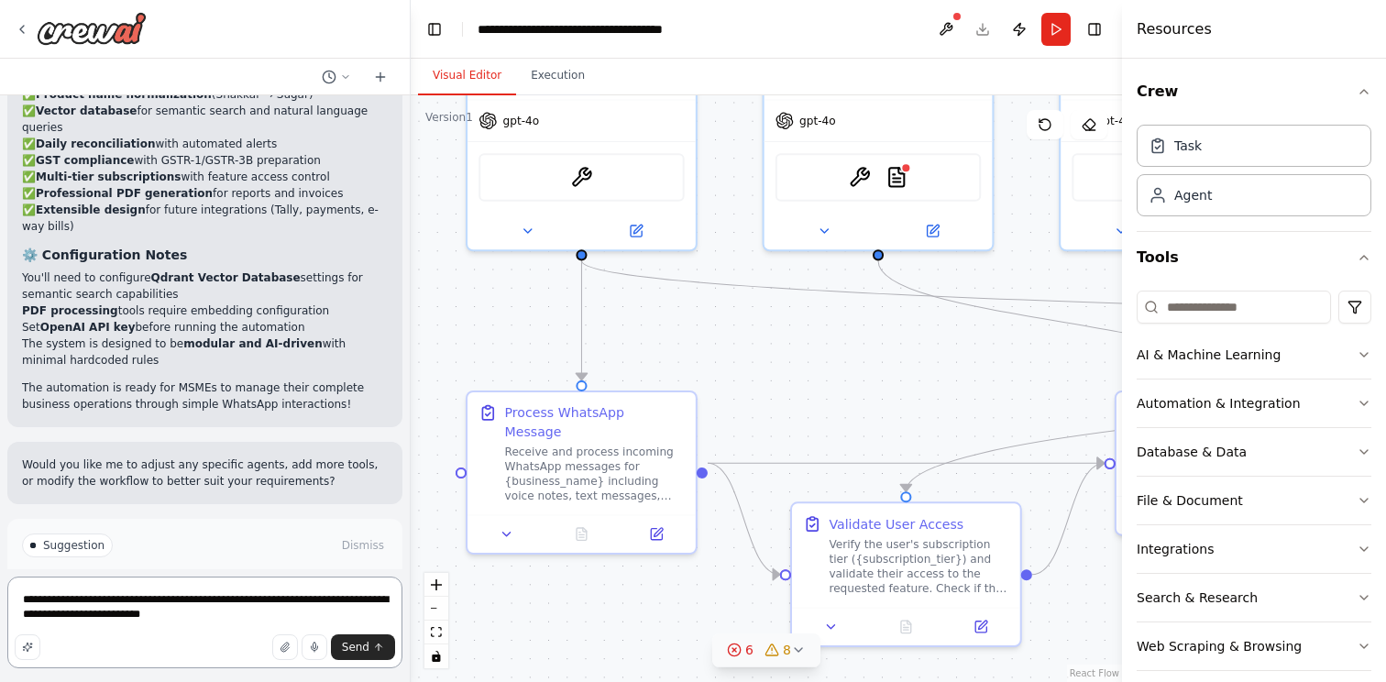
click at [49, 598] on textarea "**********" at bounding box center [204, 623] width 395 height 92
type textarea "**********"
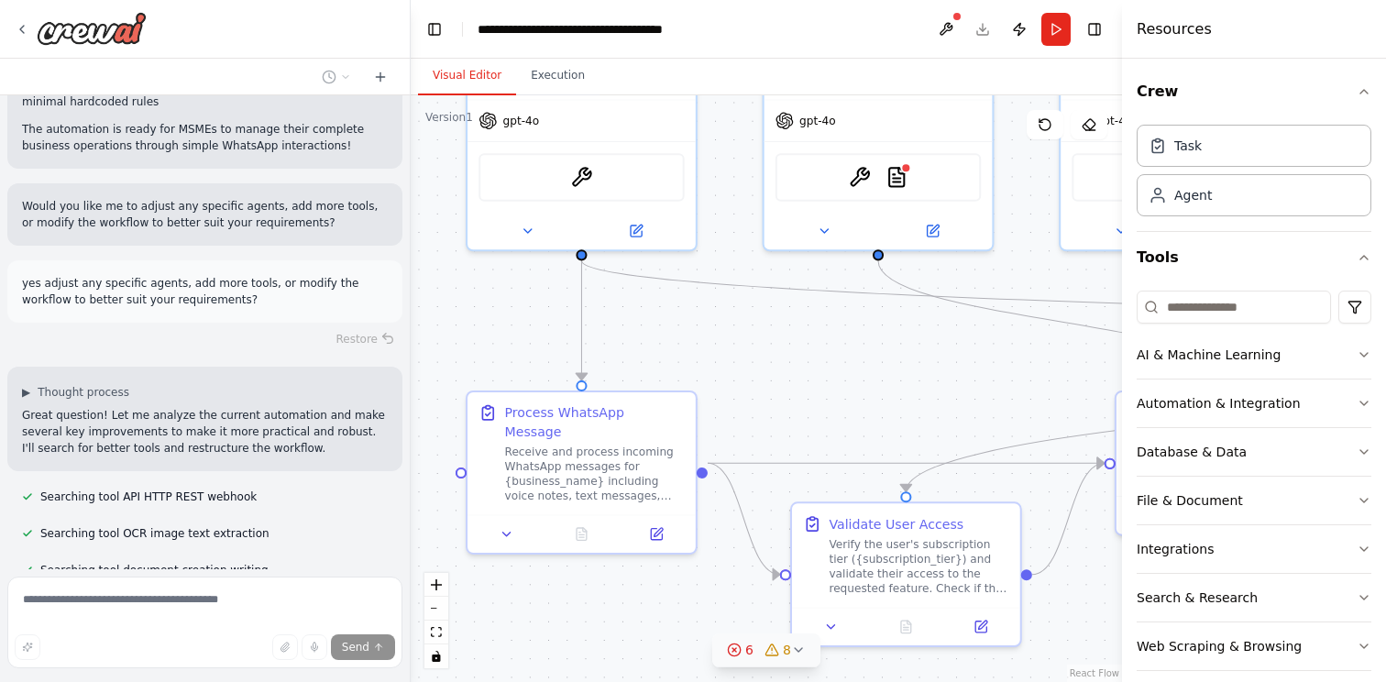
scroll to position [4009, 0]
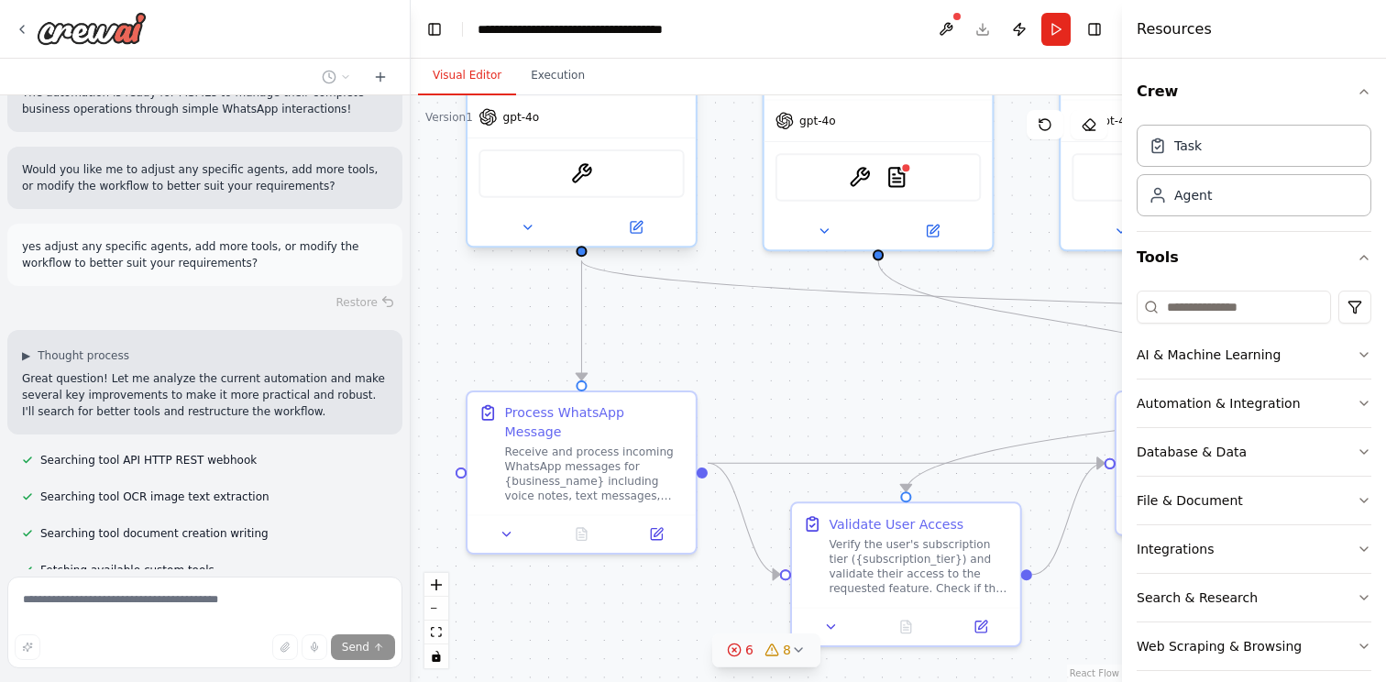
click at [535, 185] on div "OCRTool" at bounding box center [581, 173] width 205 height 49
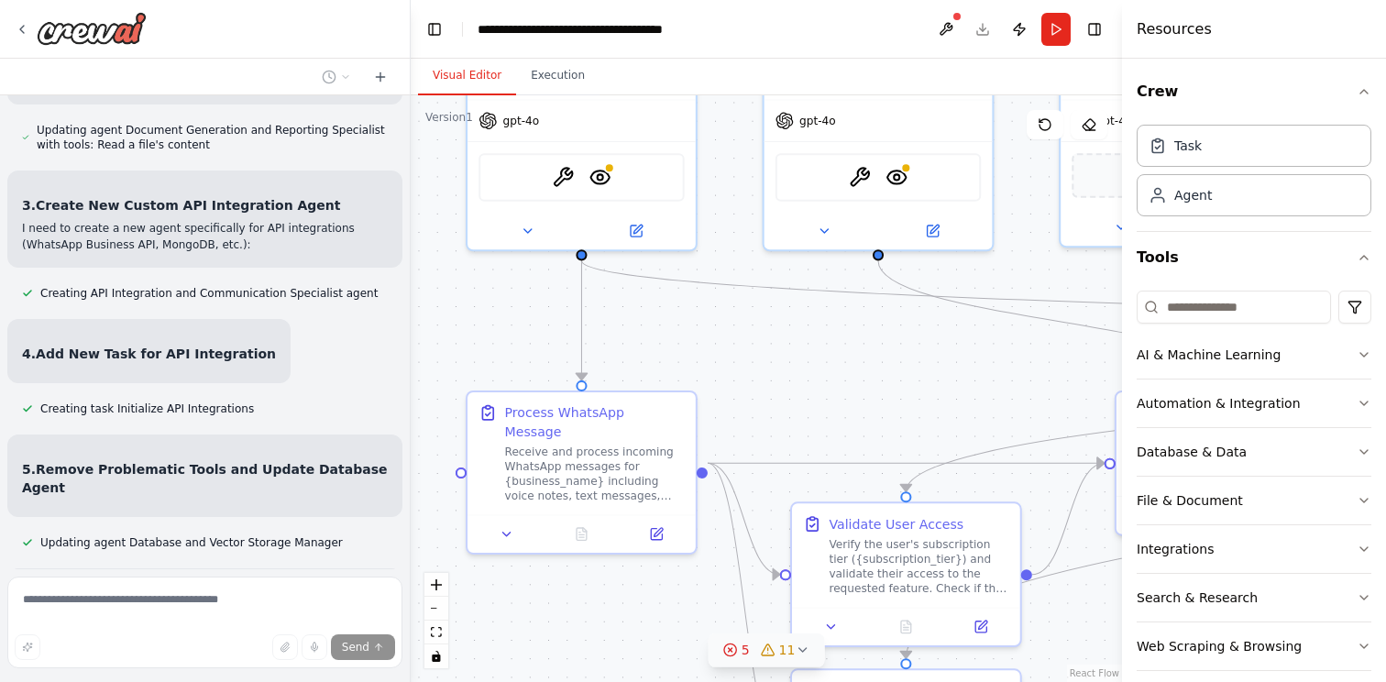
scroll to position [5514, 0]
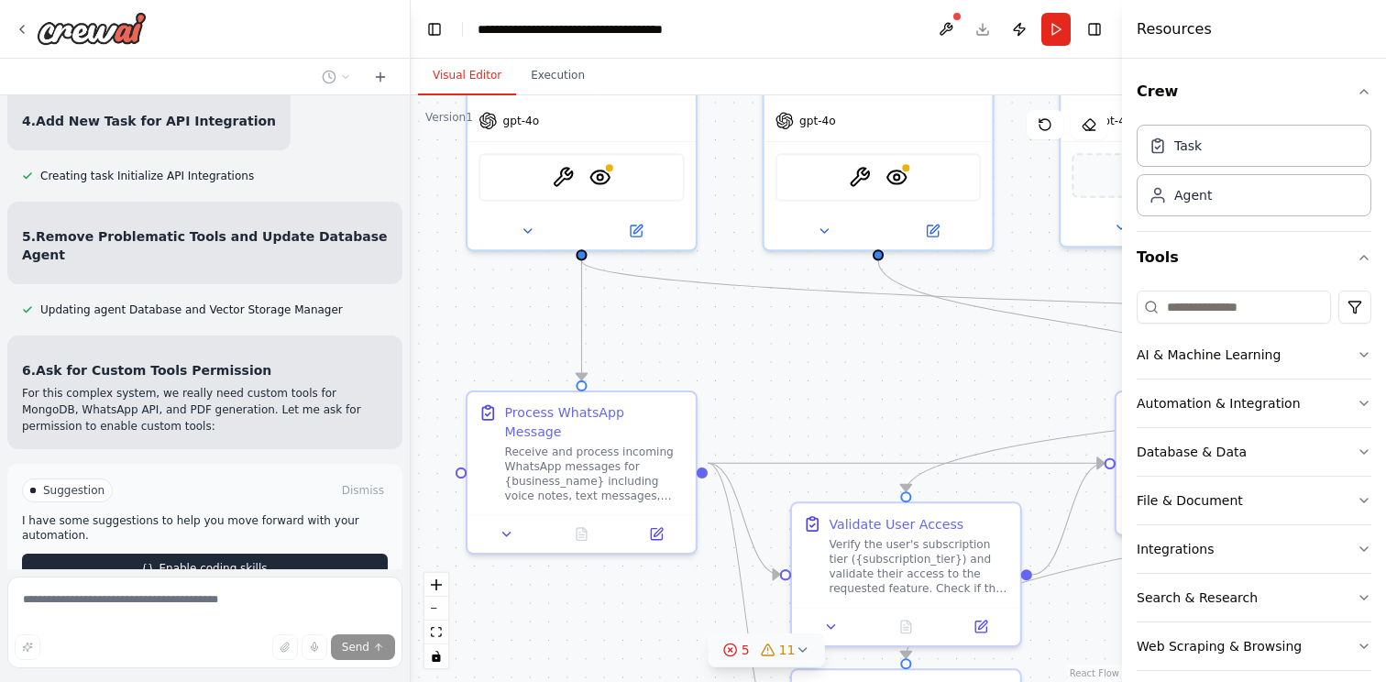
click at [224, 561] on span "Enable coding skills" at bounding box center [213, 568] width 108 height 15
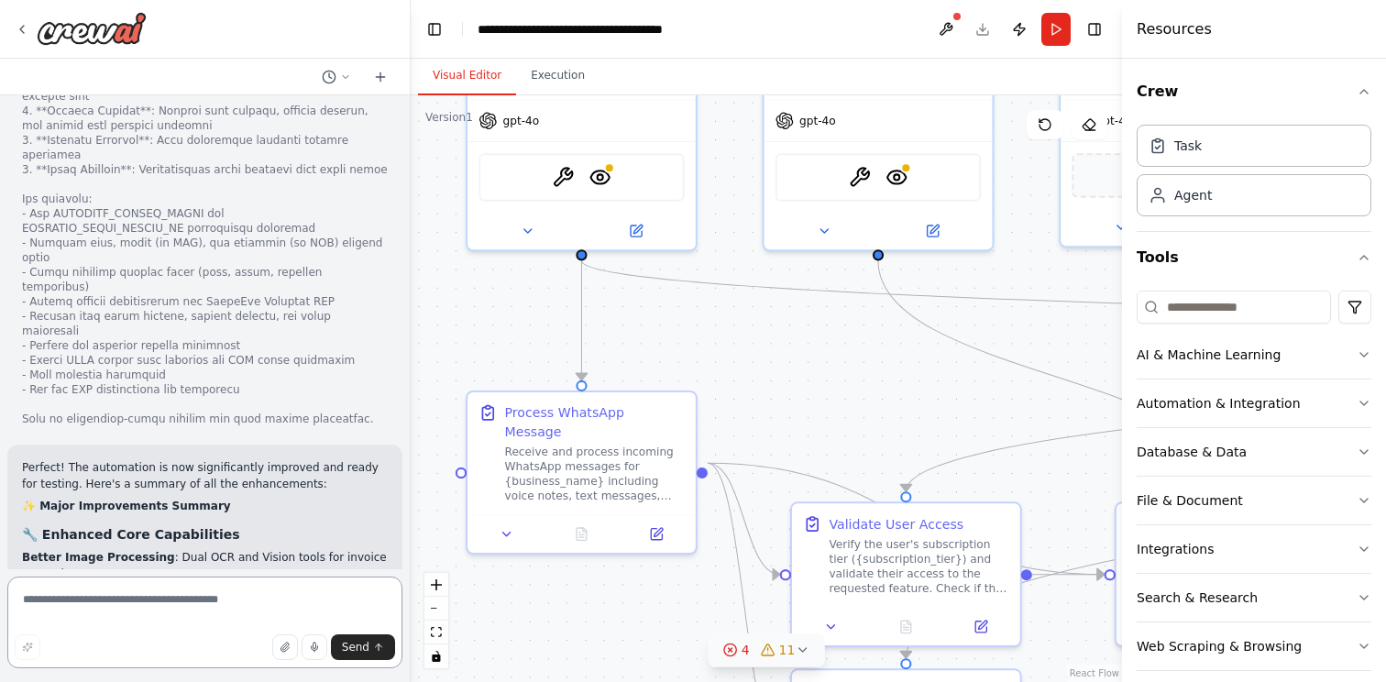
scroll to position [7934, 0]
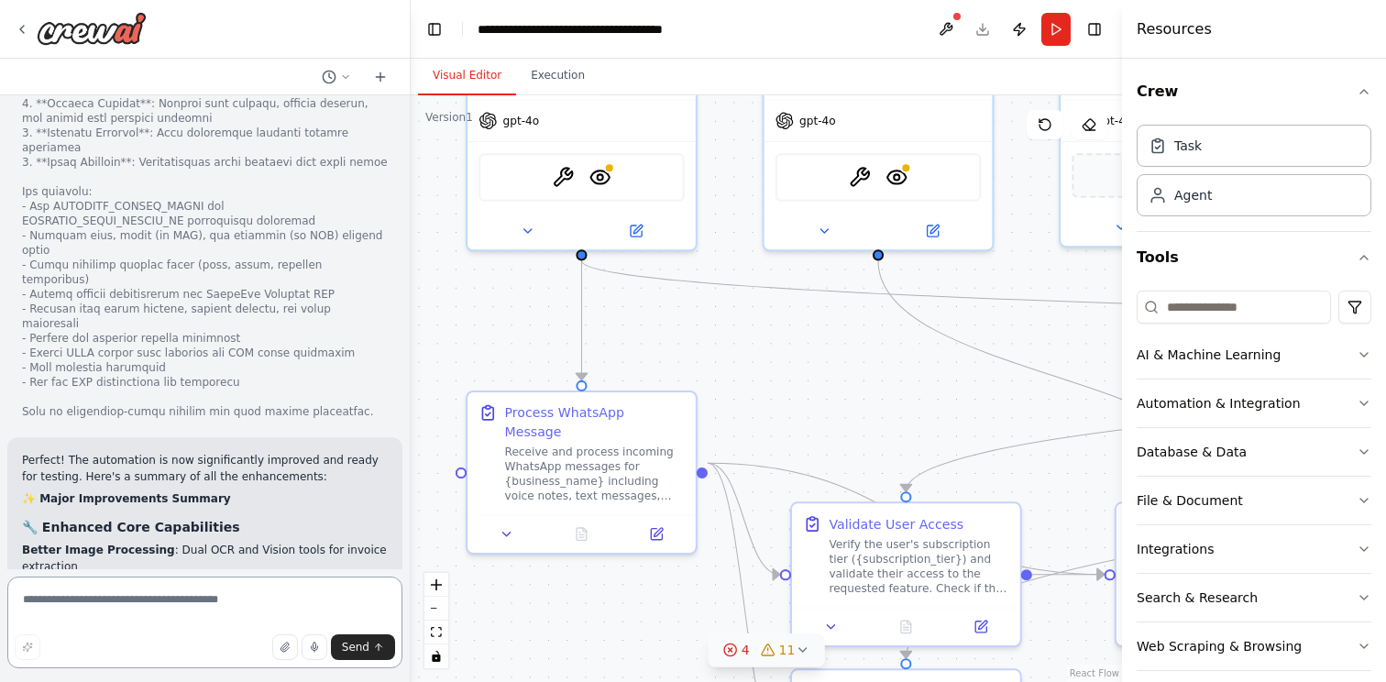
click at [144, 613] on textarea at bounding box center [204, 623] width 395 height 92
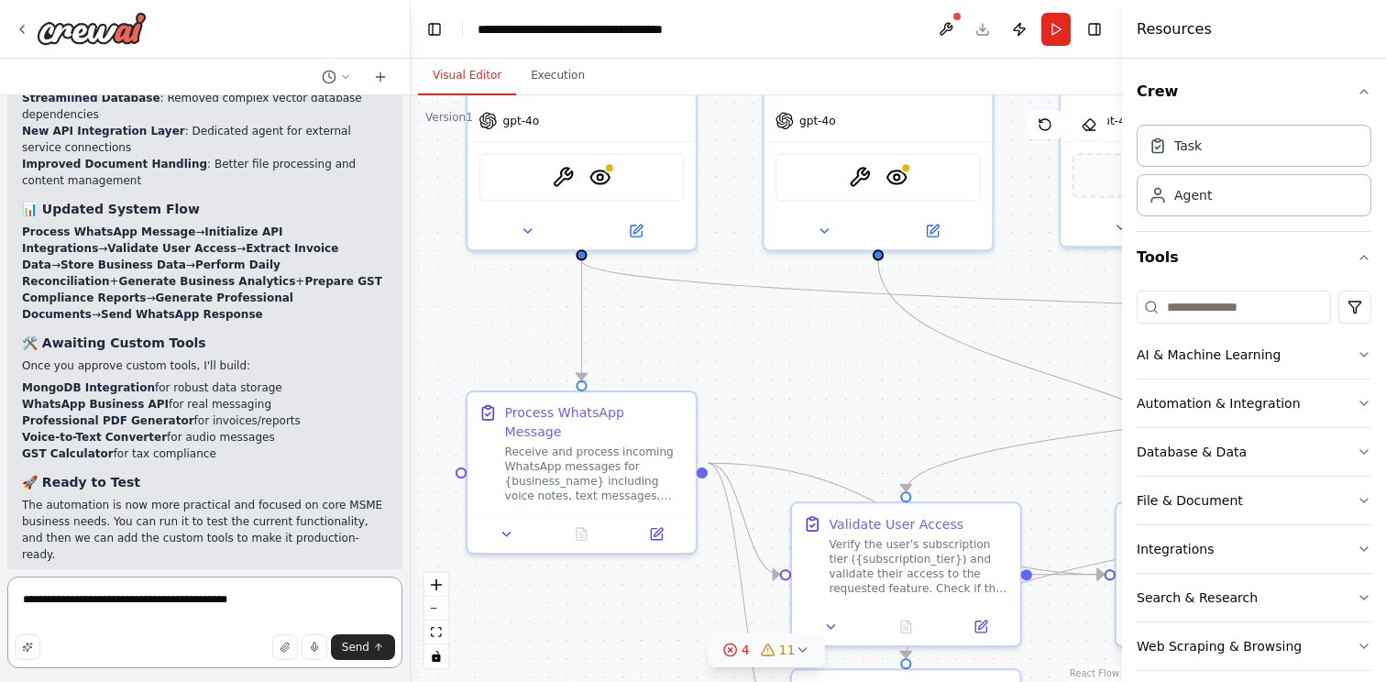
type textarea "**********"
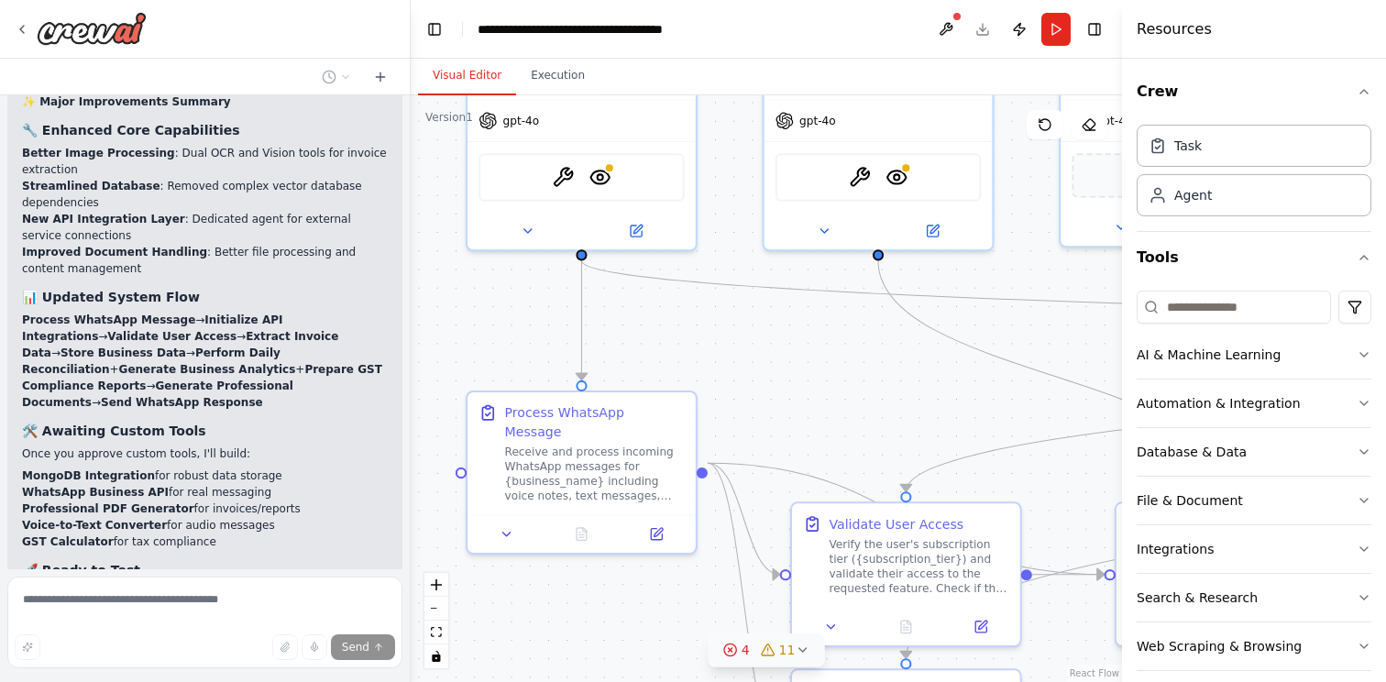
scroll to position [8432, 0]
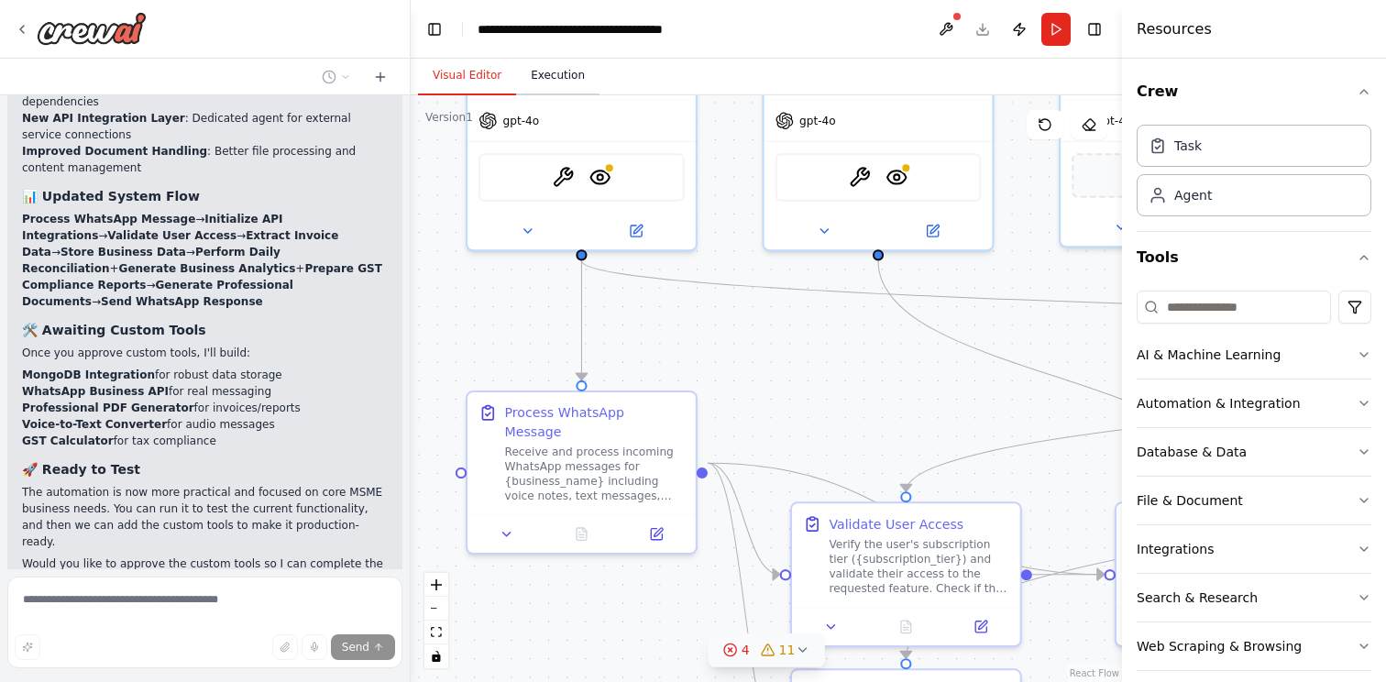
click at [575, 73] on button "Execution" at bounding box center [557, 76] width 83 height 39
click at [467, 81] on button "Visual Editor" at bounding box center [467, 76] width 98 height 39
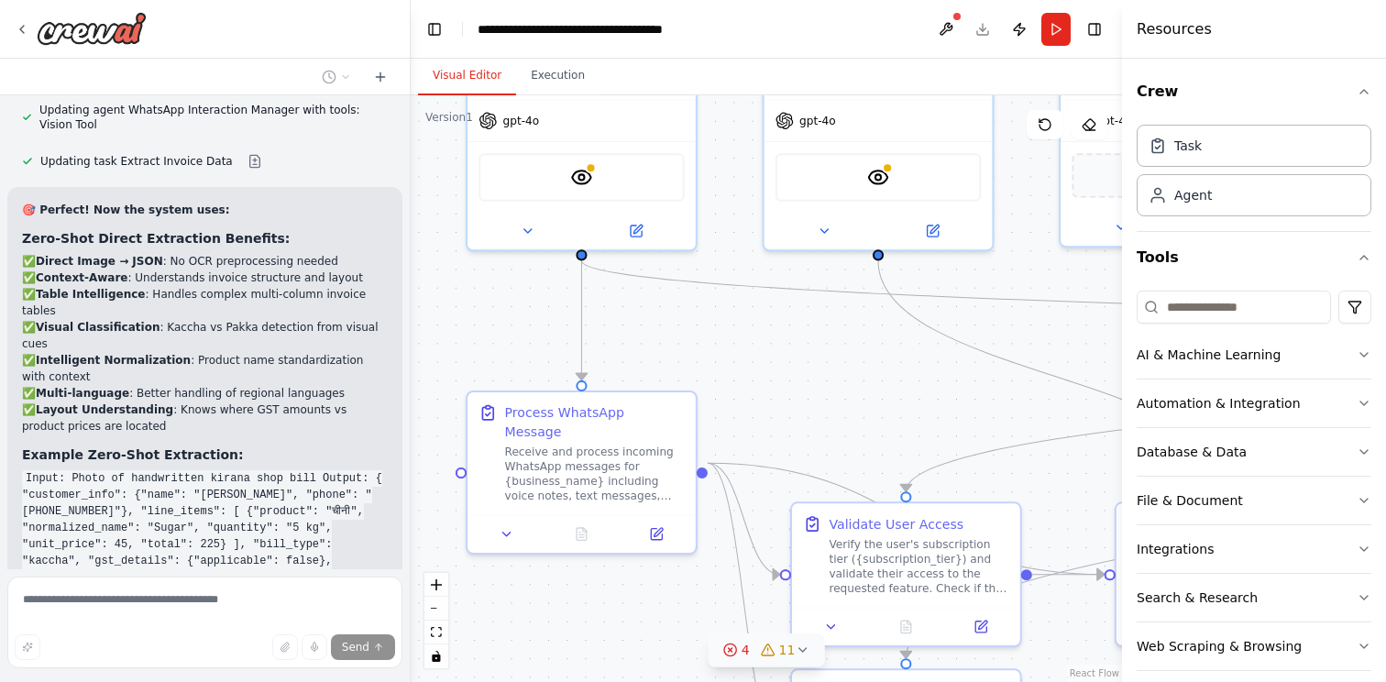
scroll to position [9666, 0]
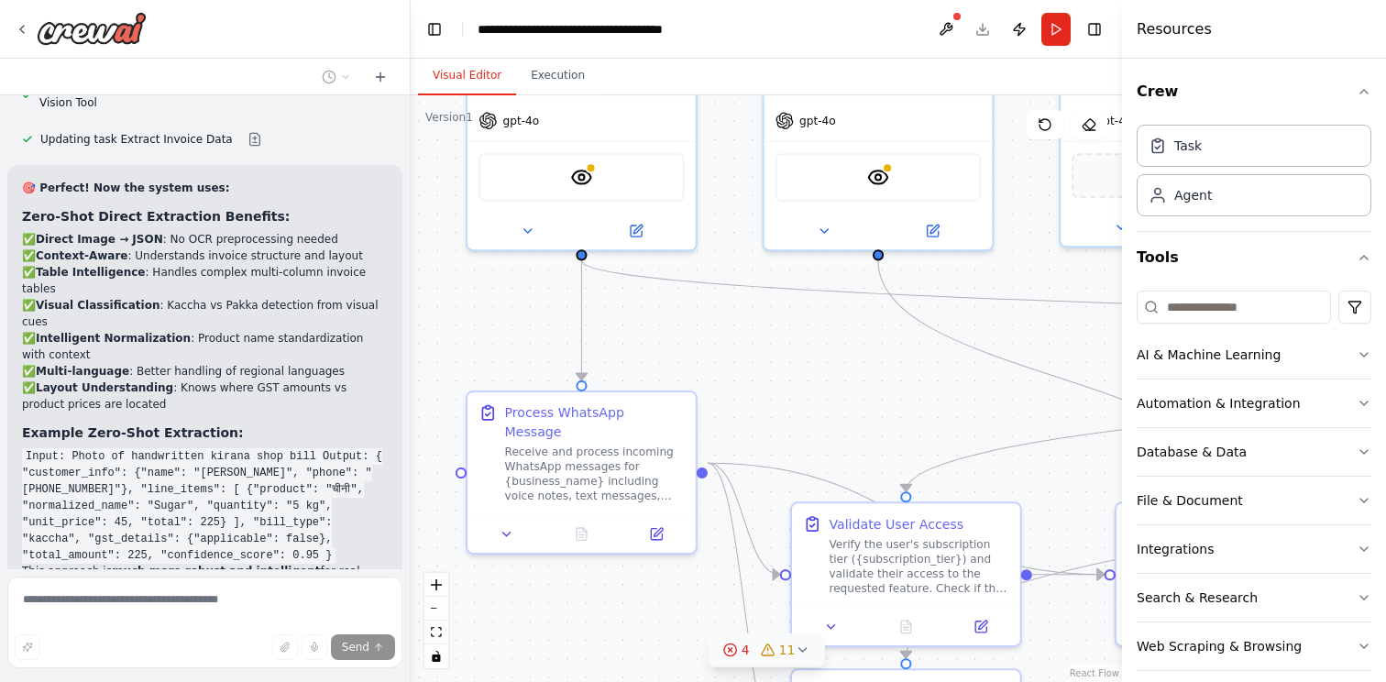
click at [62, 645] on span "Suggestion" at bounding box center [73, 652] width 61 height 15
click at [194, 640] on div "Suggestion Dismiss" at bounding box center [205, 652] width 366 height 24
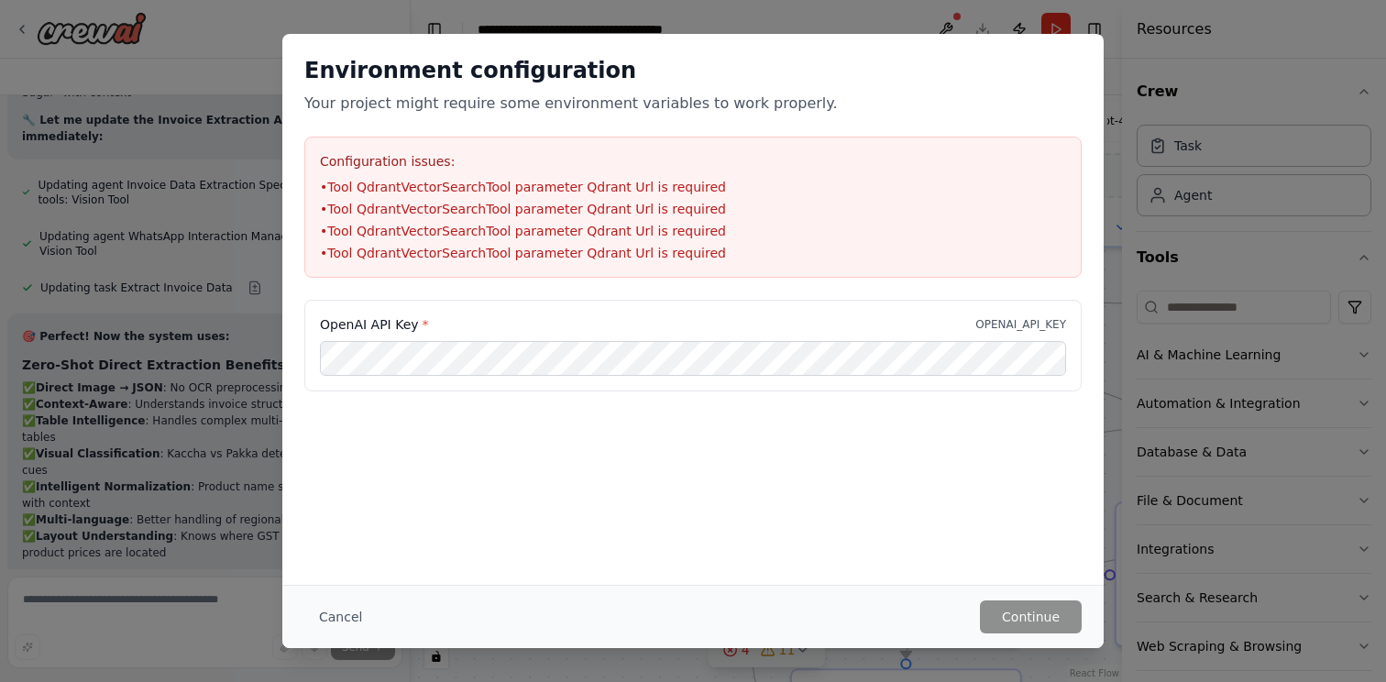
click at [630, 197] on ul "• Tool QdrantVectorSearchTool parameter Qdrant Url is required • Tool QdrantVec…" at bounding box center [693, 220] width 746 height 84
click at [318, 608] on button "Cancel" at bounding box center [340, 617] width 72 height 33
